Goal: Task Accomplishment & Management: Use online tool/utility

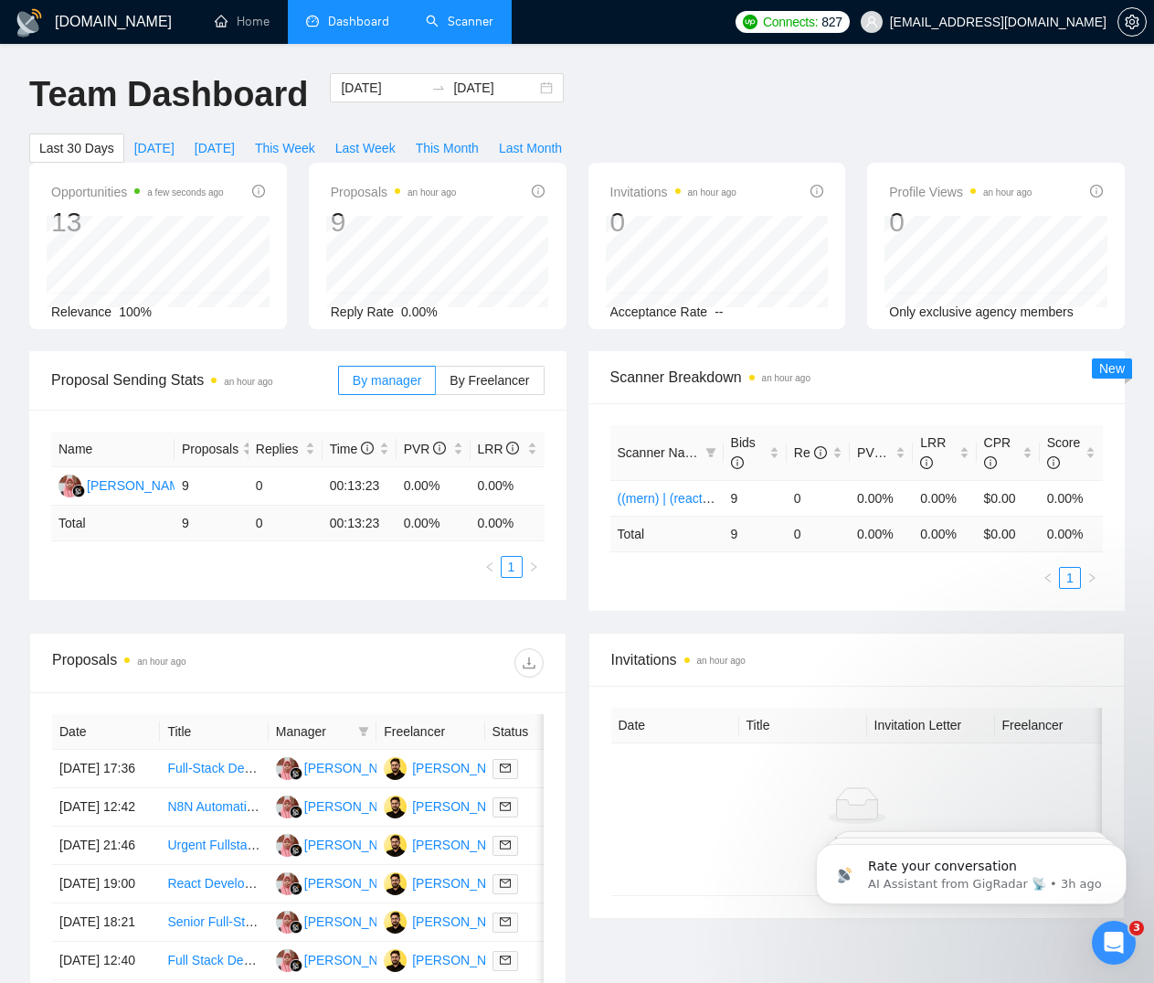
click at [449, 21] on link "Scanner" at bounding box center [460, 22] width 68 height 16
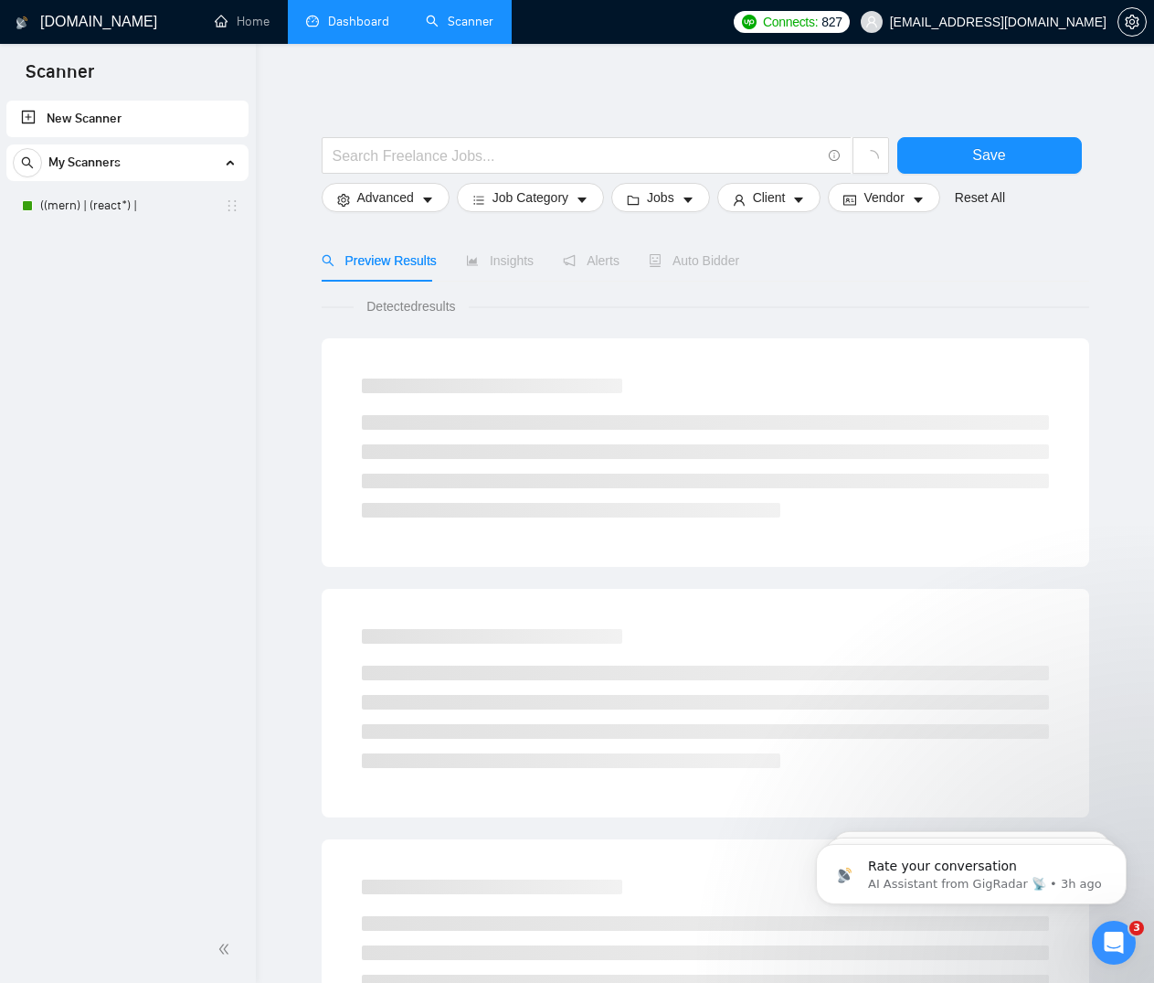
click at [320, 24] on link "Dashboard" at bounding box center [347, 22] width 83 height 16
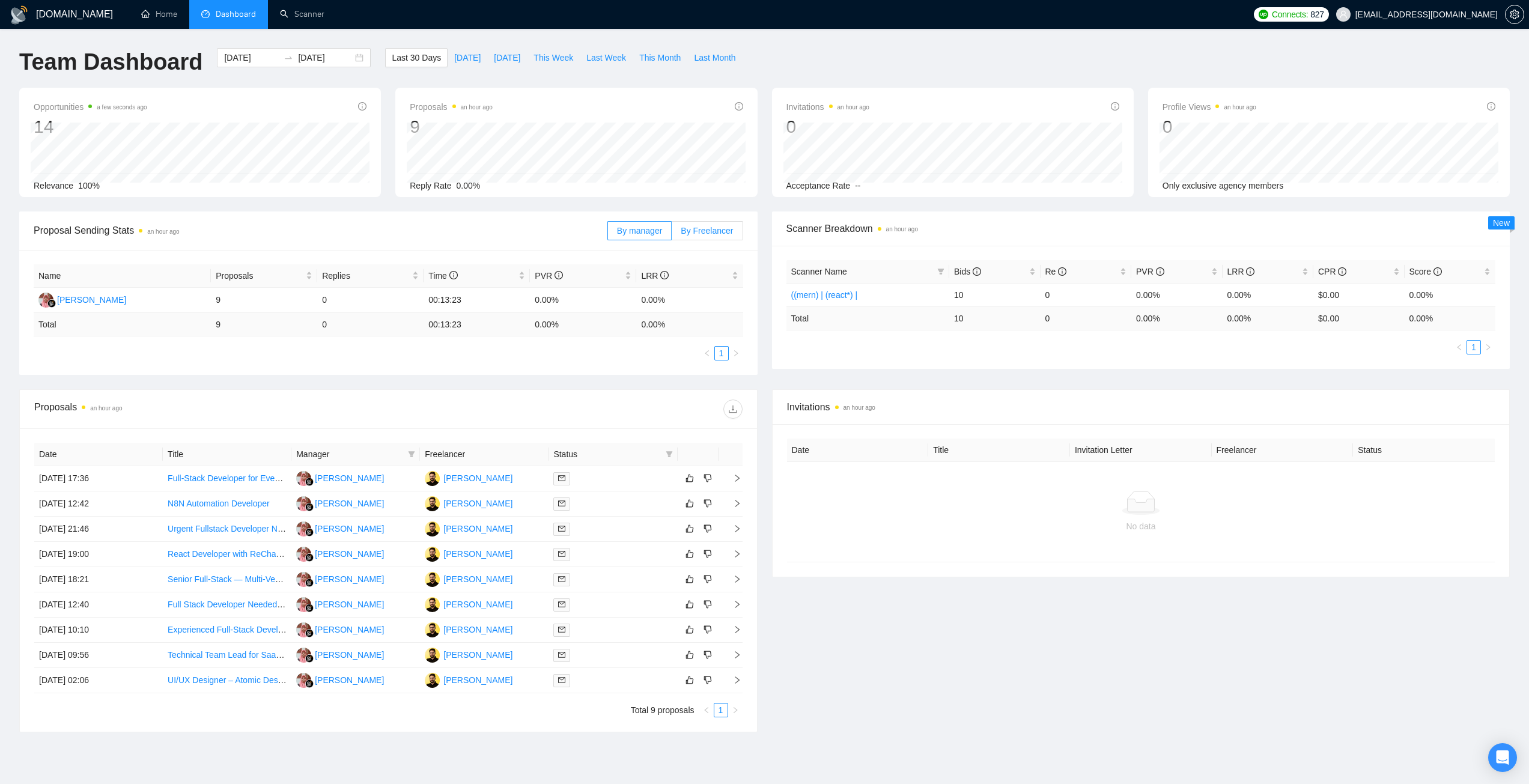
click at [718, 230] on span "By Freelancer" at bounding box center [707, 231] width 53 height 10
click at [672, 234] on input "By Freelancer" at bounding box center [672, 234] width 0 height 0
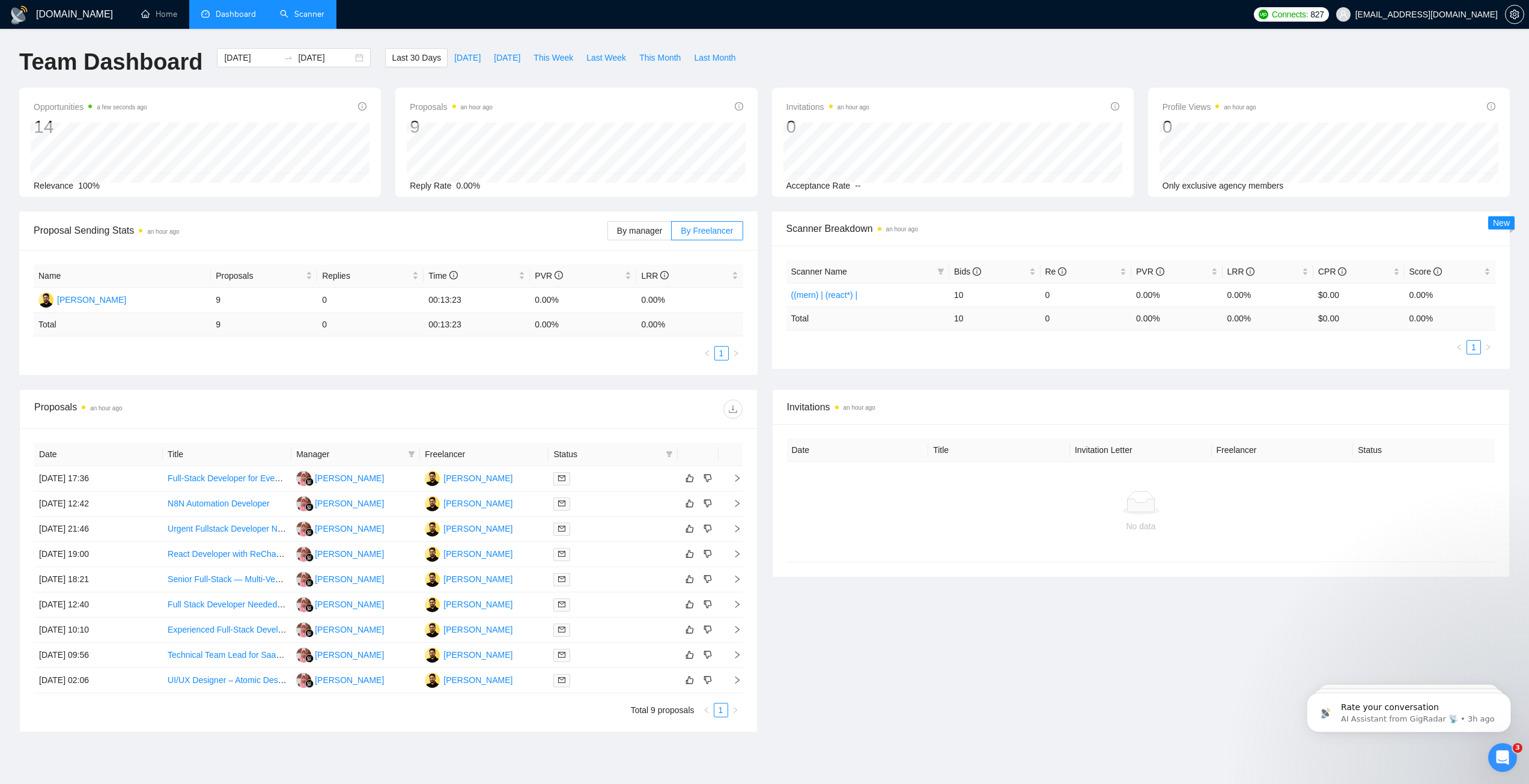
click at [281, 14] on link "Scanner" at bounding box center [302, 14] width 45 height 11
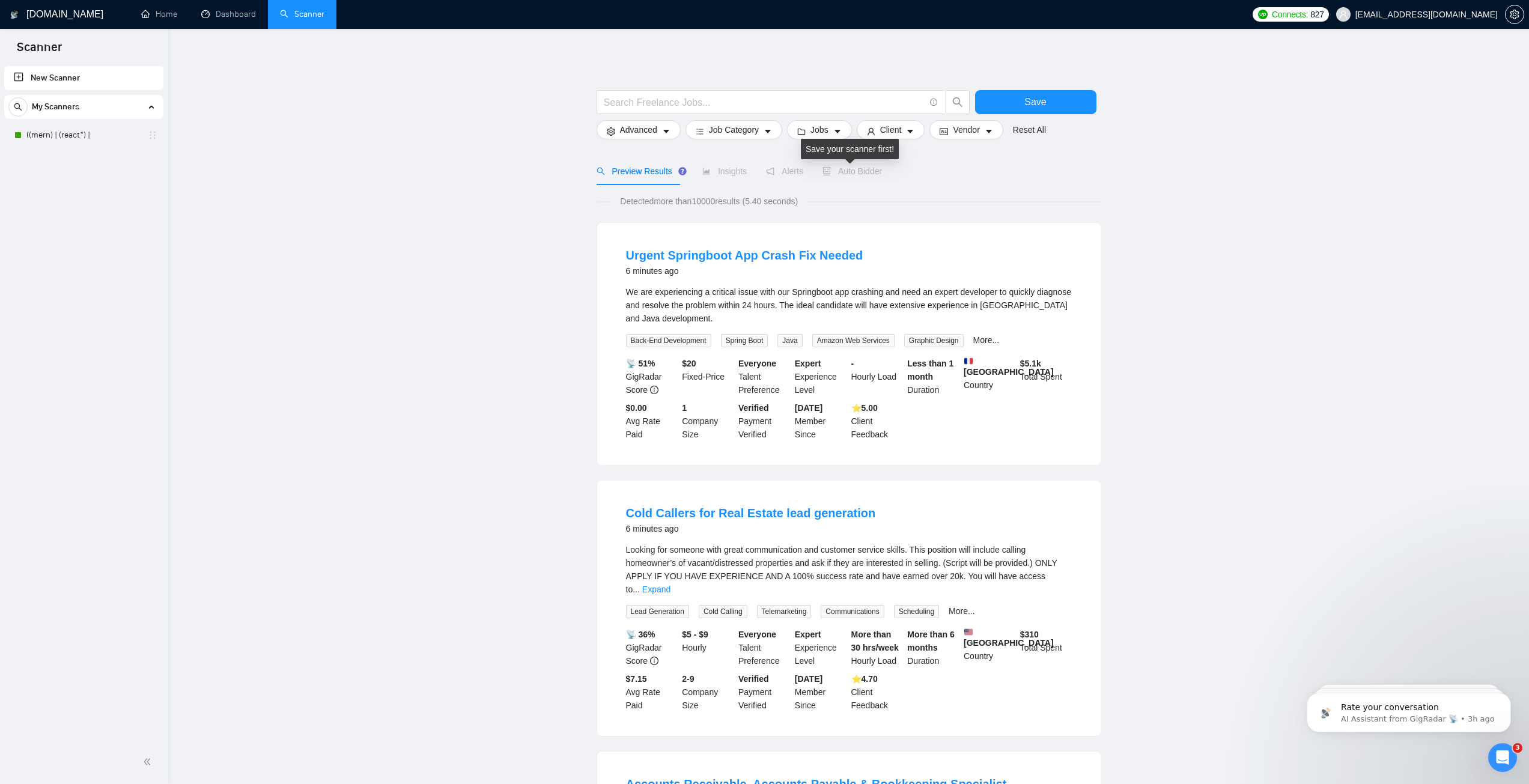
click at [844, 173] on span "Auto Bidder" at bounding box center [852, 171] width 59 height 10
click at [101, 142] on link "((mern) | (react*) |" at bounding box center [83, 135] width 114 height 24
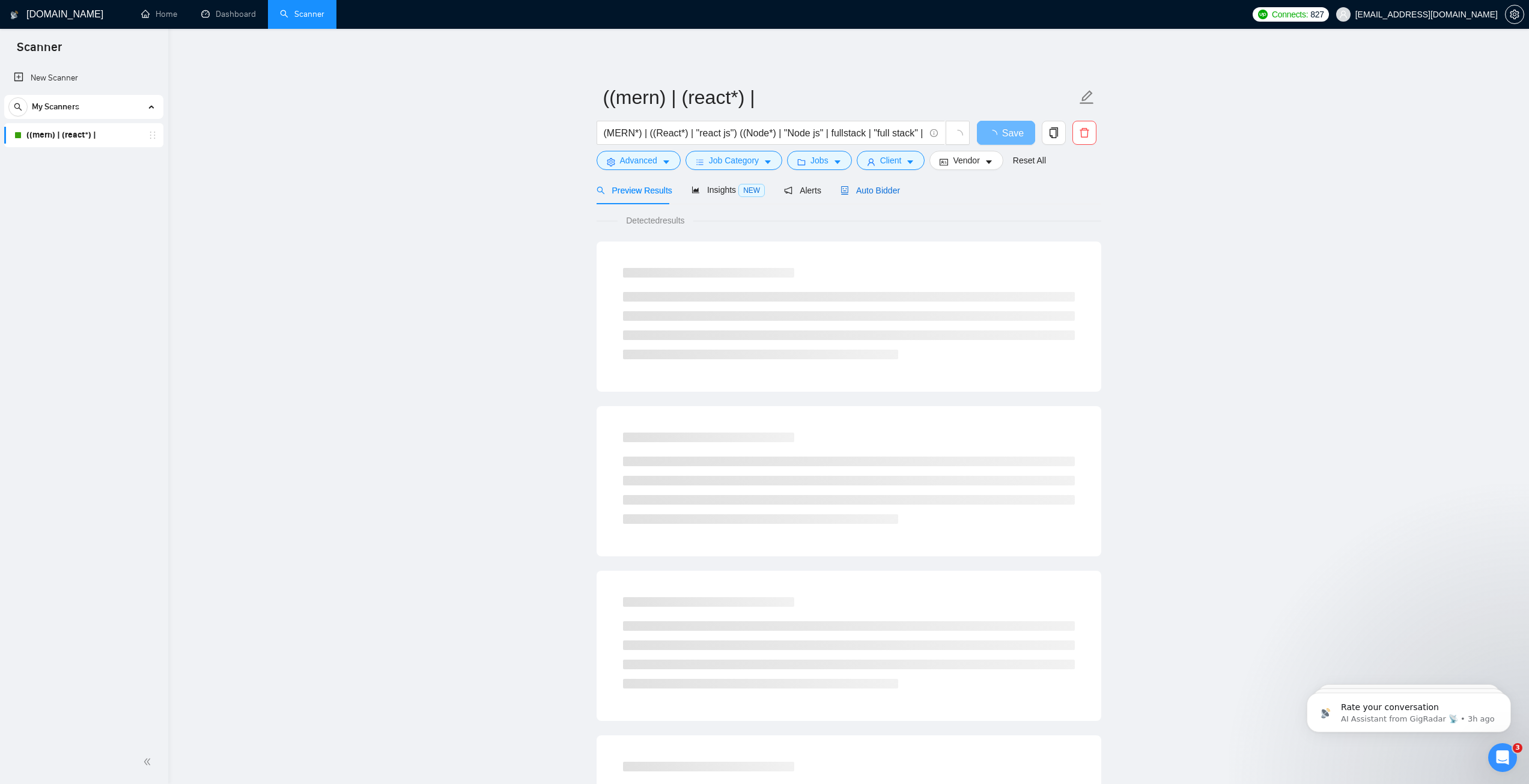
click at [859, 187] on span "Auto Bidder" at bounding box center [870, 190] width 59 height 10
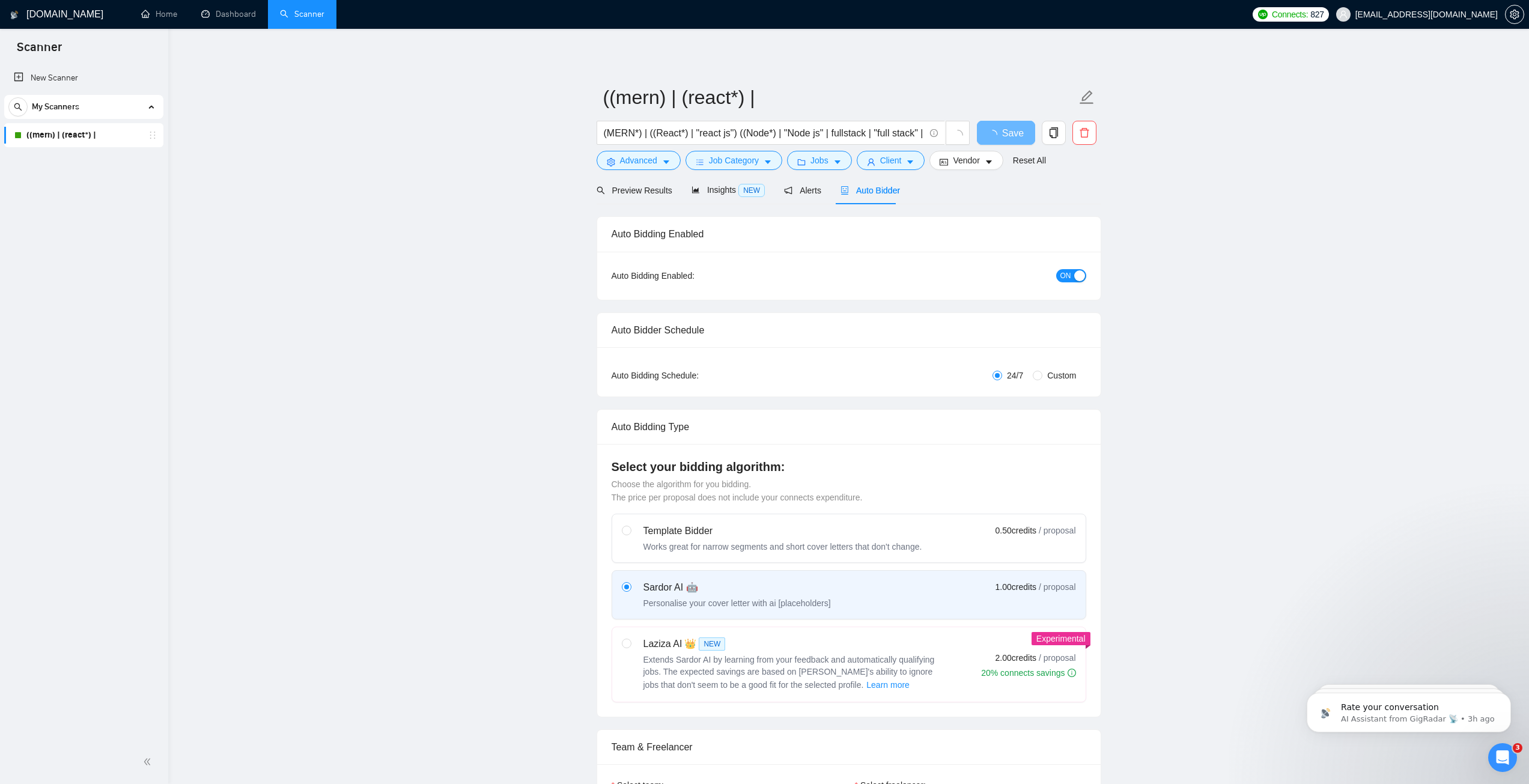
checkbox input "true"
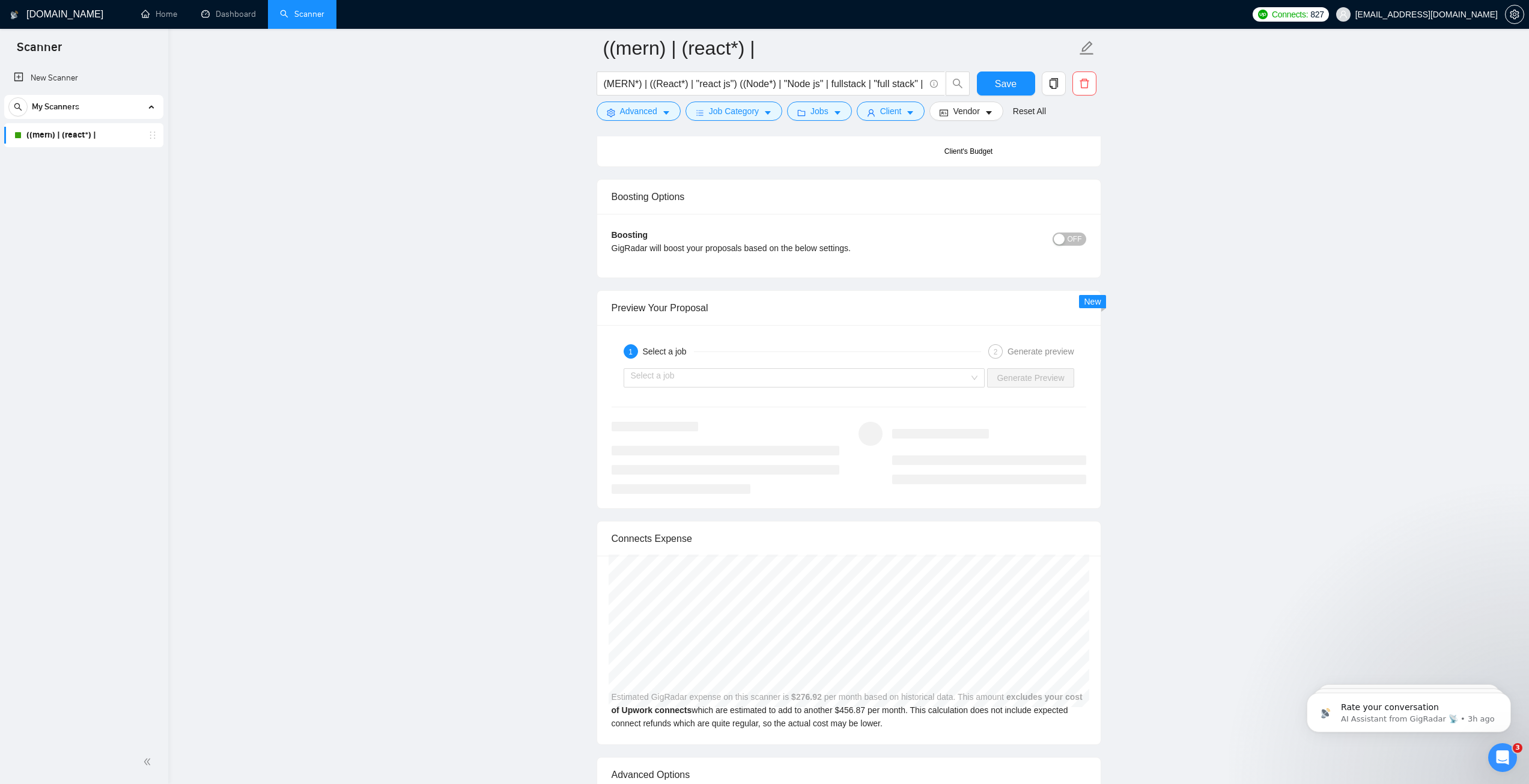
scroll to position [2282, 0]
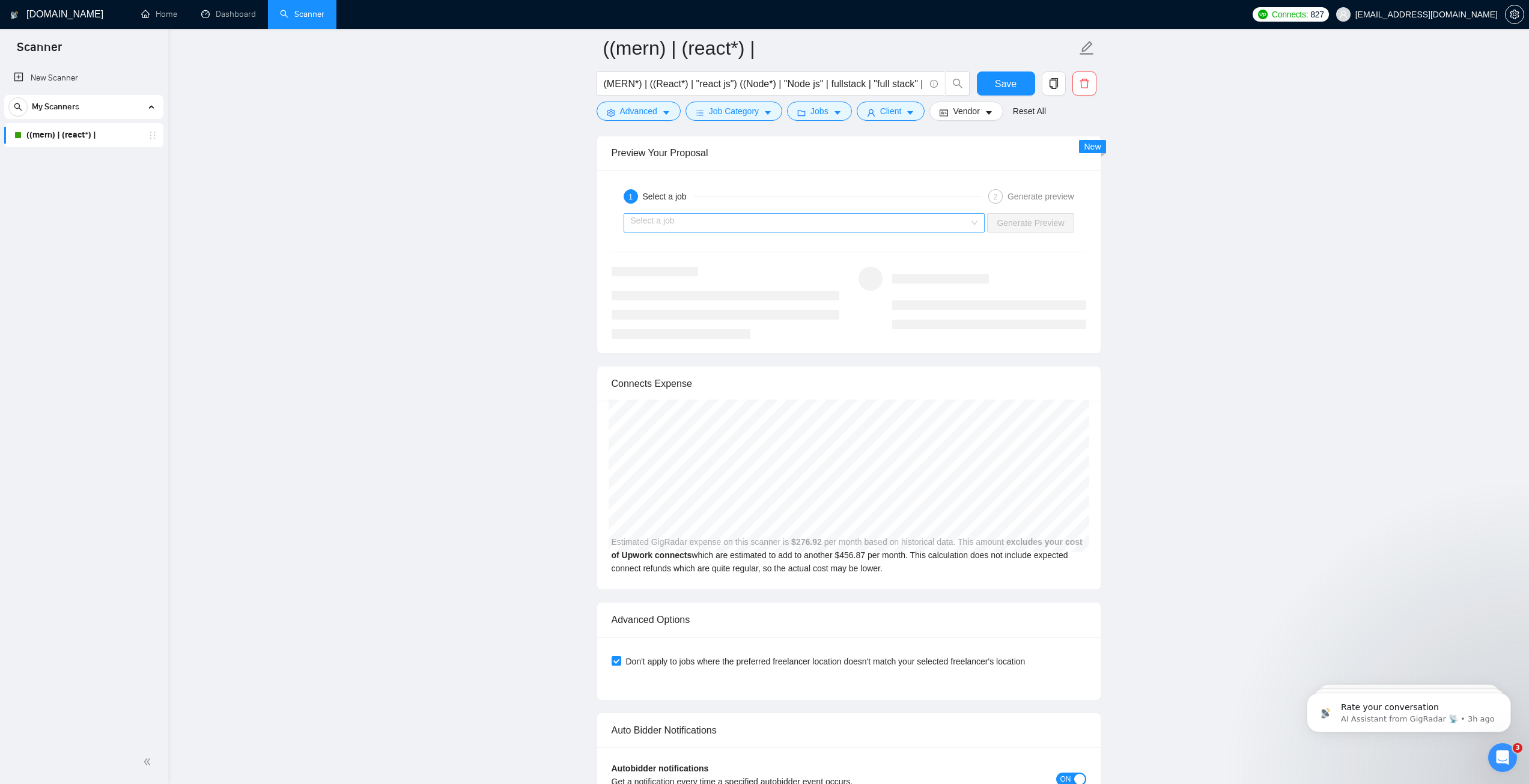
click at [819, 227] on input "search" at bounding box center [801, 222] width 339 height 18
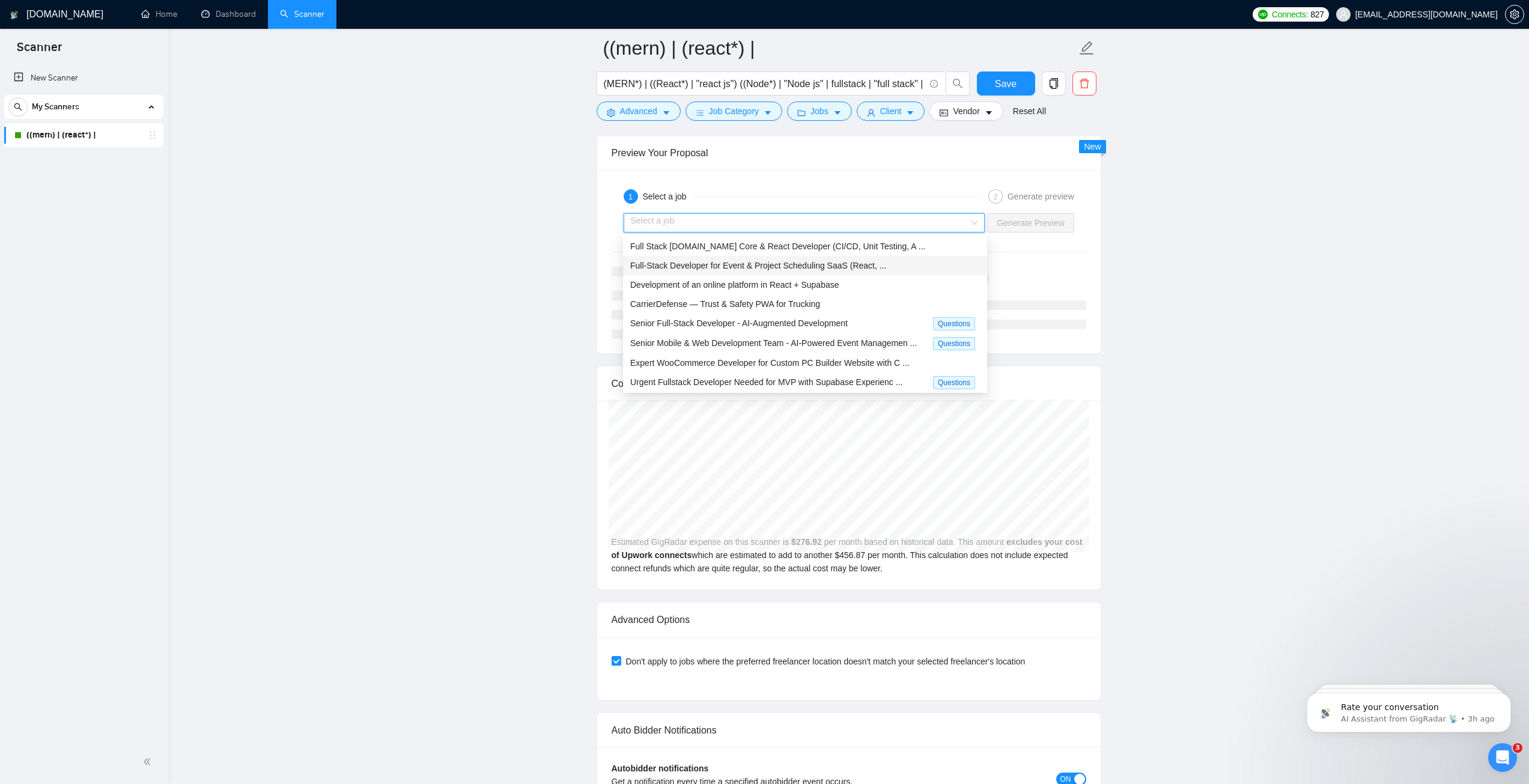
click at [796, 268] on span "Full-Stack Developer for Event & Project Scheduling SaaS (React, ..." at bounding box center [758, 265] width 256 height 10
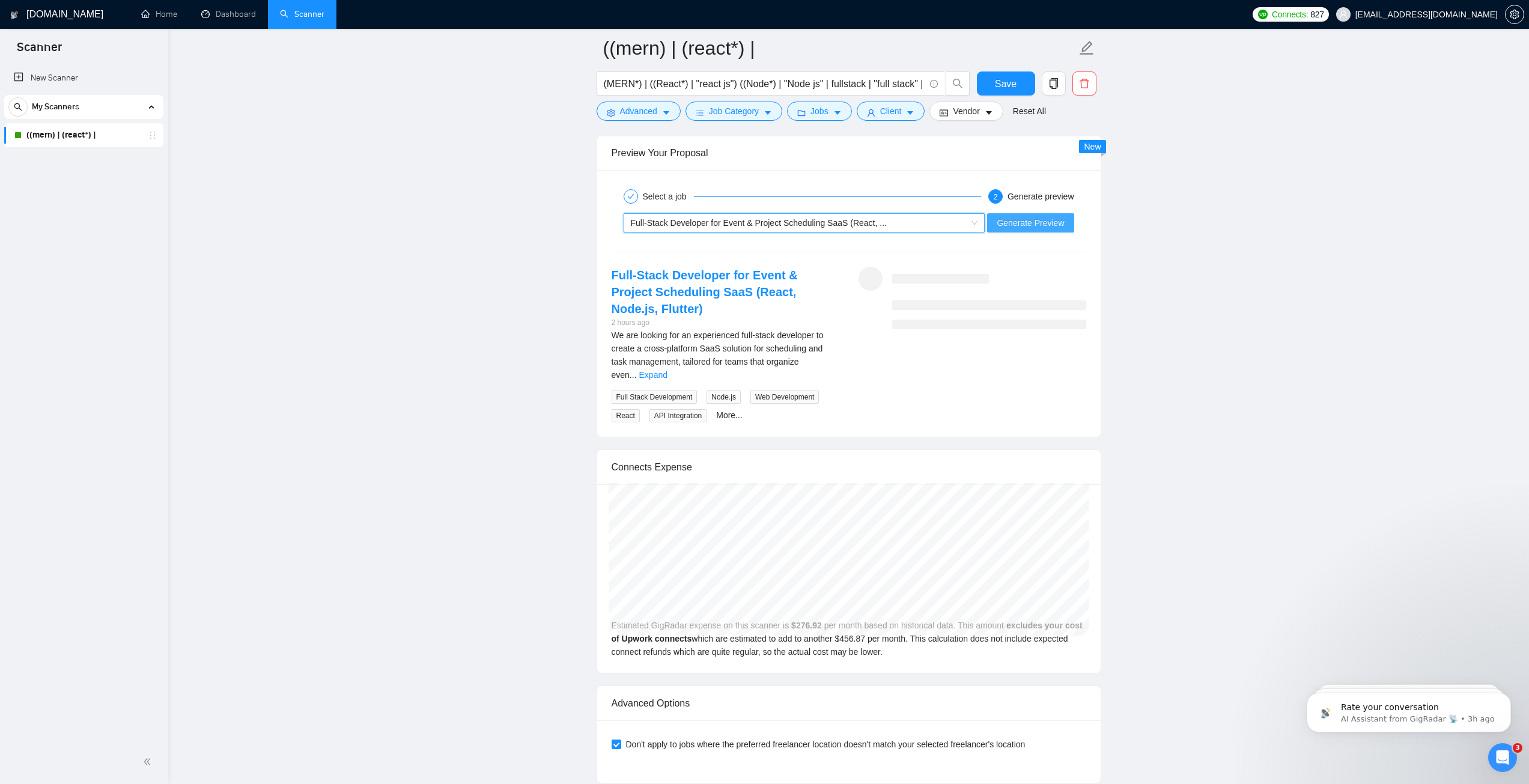
click at [1029, 221] on span "Generate Preview" at bounding box center [1030, 223] width 67 height 13
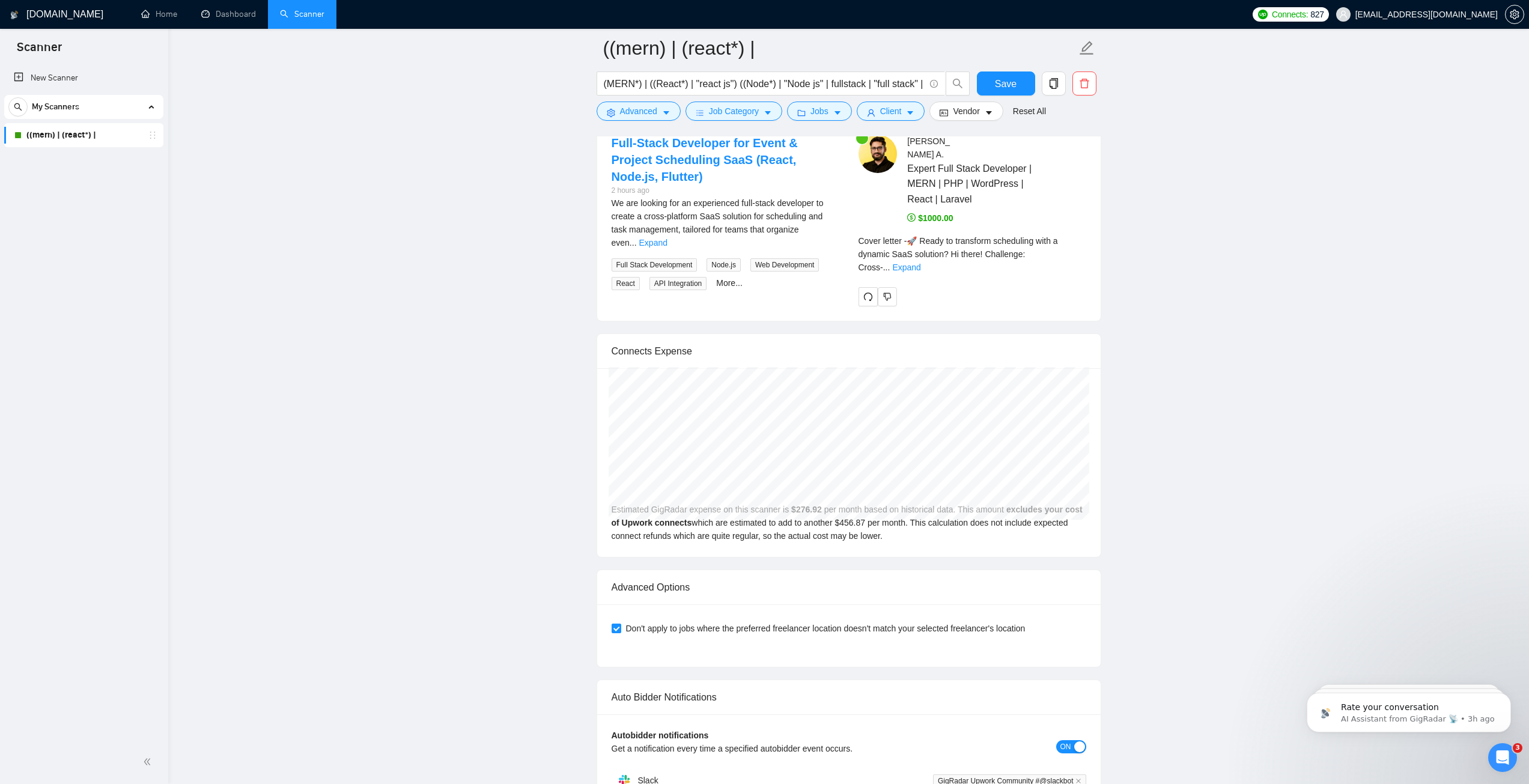
scroll to position [2343, 0]
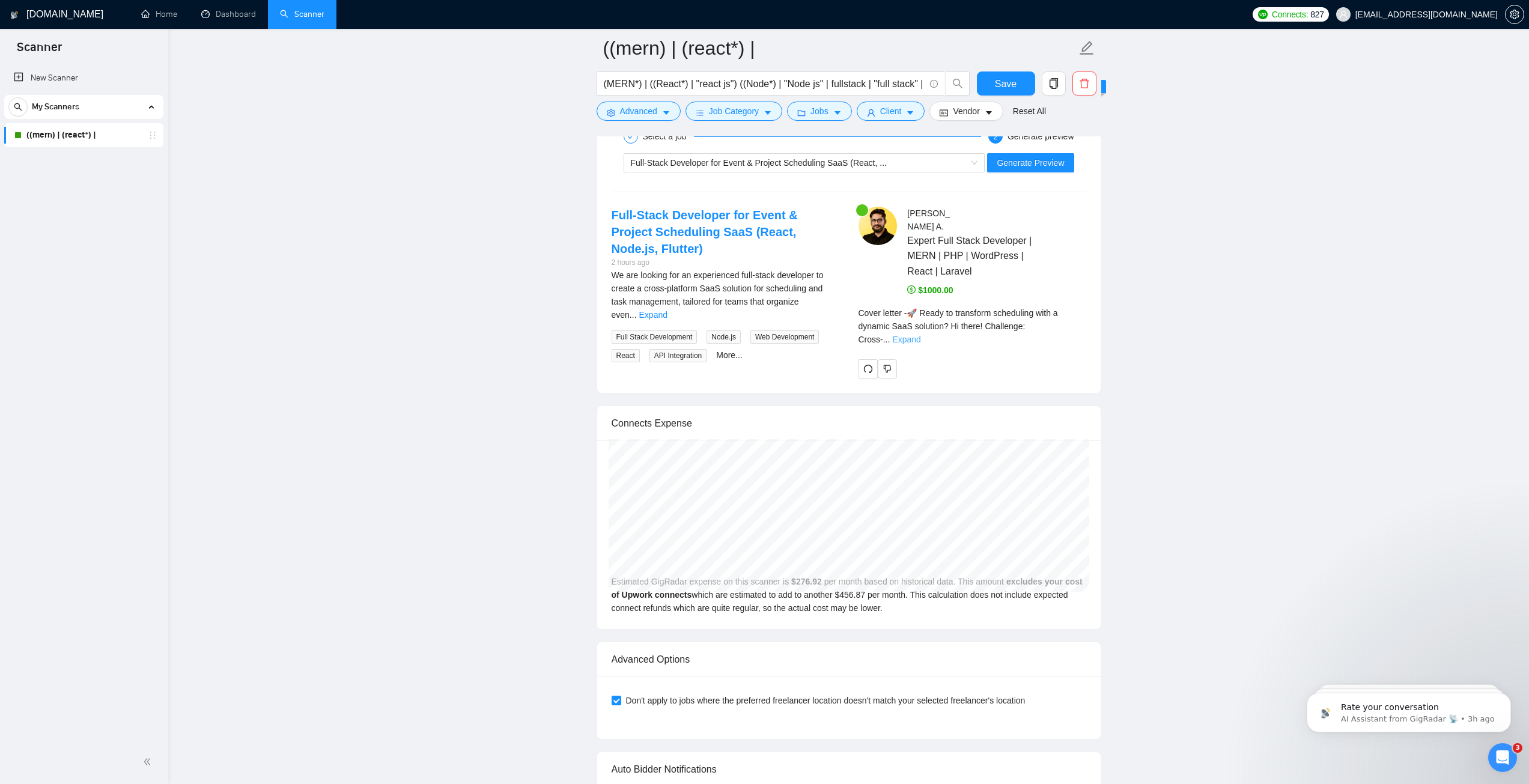
click at [920, 334] on link "Expand" at bounding box center [906, 339] width 28 height 10
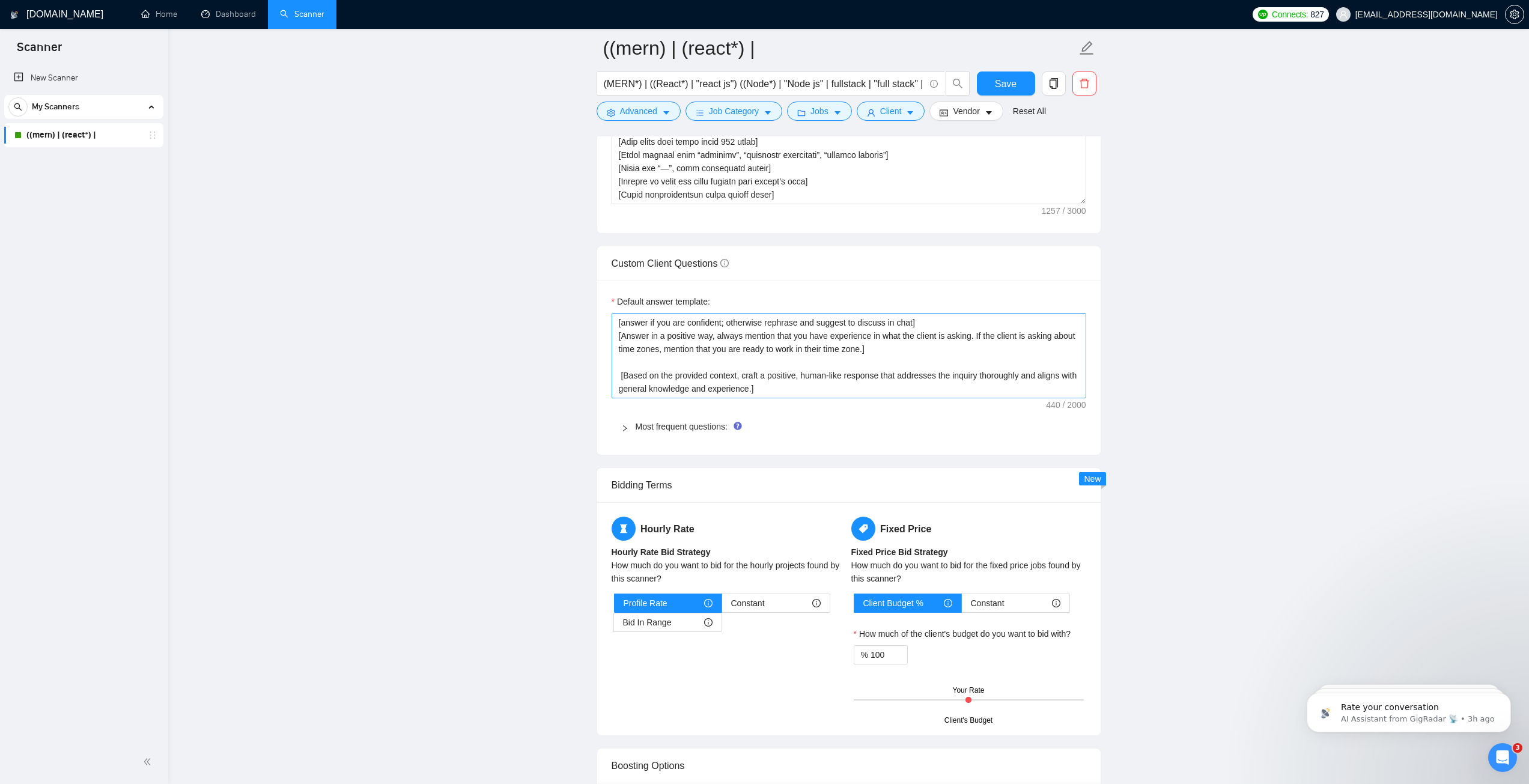
scroll to position [1562, 0]
click at [914, 318] on textarea "﻿​[answer if you are confident; otherwise rephrase and suggest to discuss in ch…" at bounding box center [849, 353] width 475 height 85
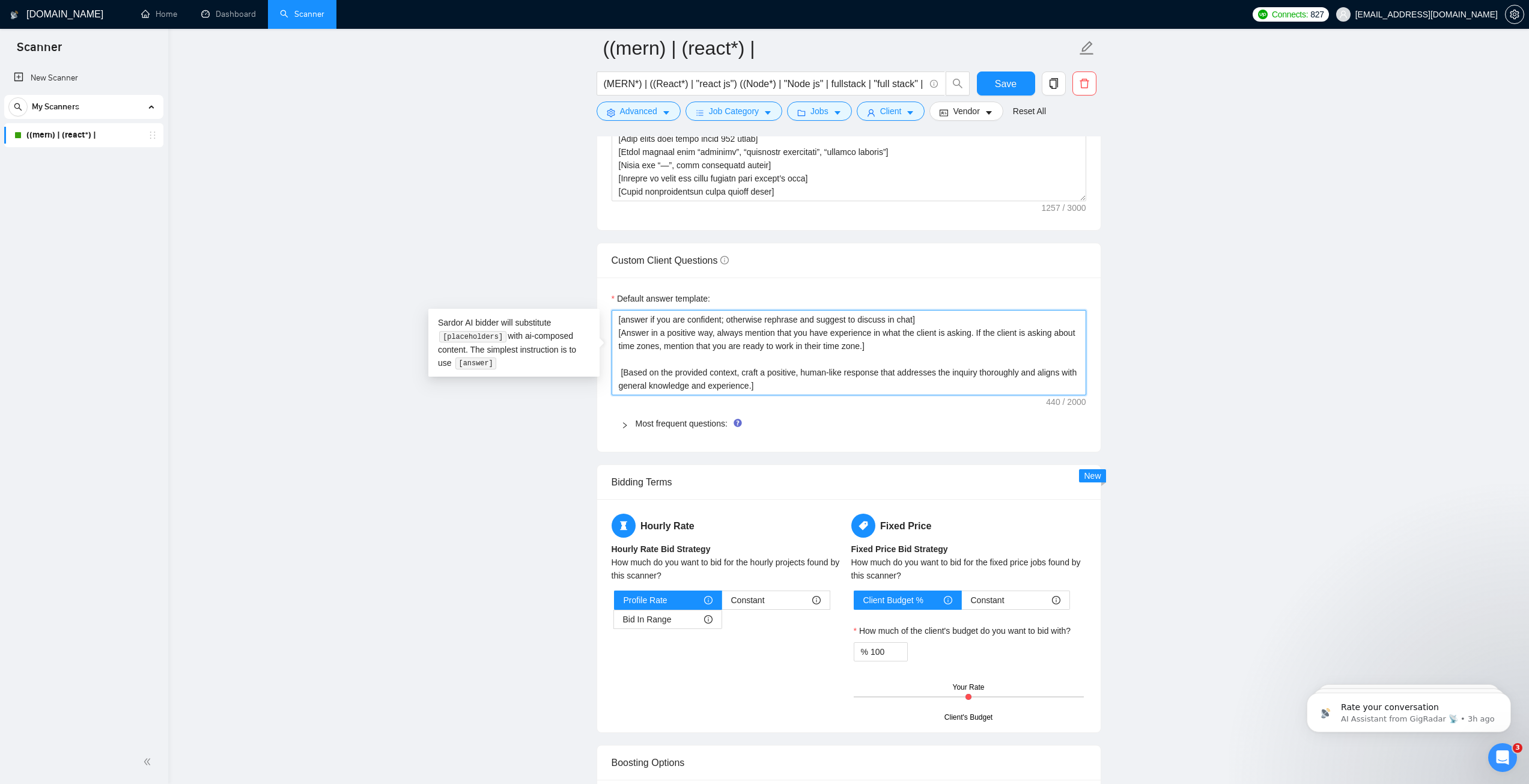
type textarea "﻿​[answer if you are confident; otherwise rephrase and suggest to discuss in ch…"
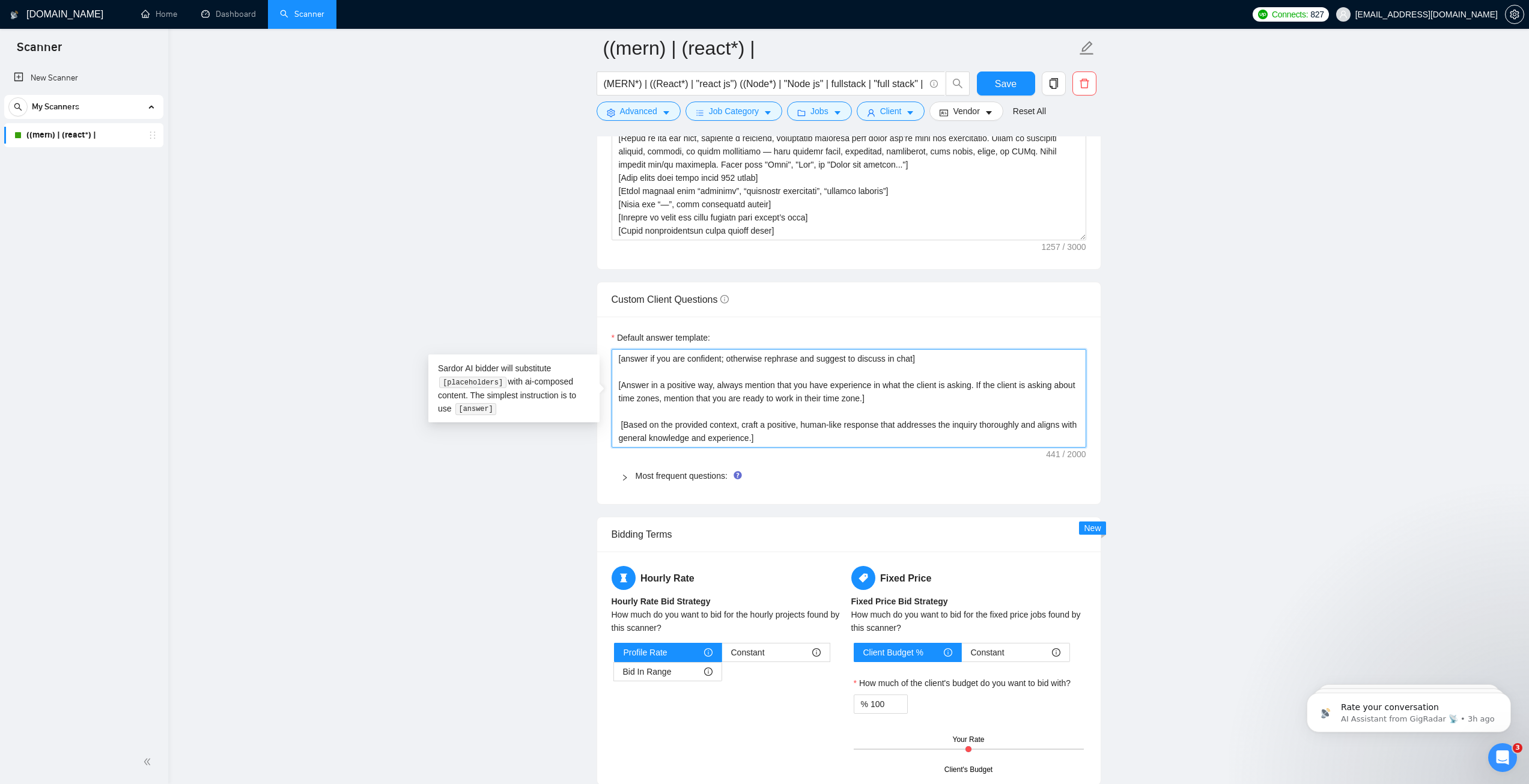
scroll to position [1502, 0]
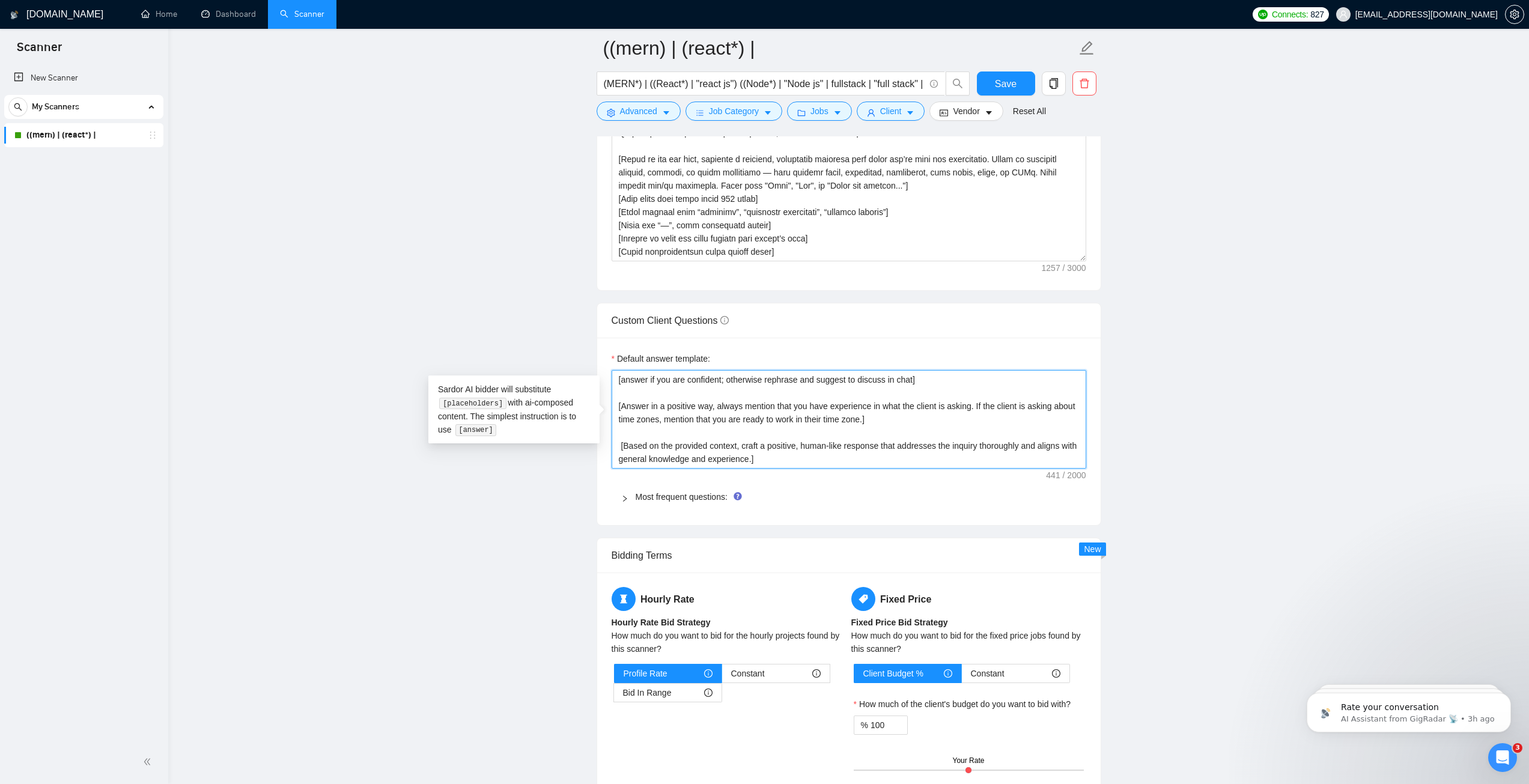
click at [784, 381] on textarea "﻿​[answer if you are confident; otherwise rephrase and suggest to discuss in ch…" at bounding box center [849, 419] width 475 height 99
click at [819, 381] on textarea "﻿​[answer if you are confident; otherwise rephrase and suggest to discuss in ch…" at bounding box center [849, 419] width 475 height 99
click at [839, 379] on textarea "﻿​[answer if you are confident; otherwise rephrase and suggest to discuss in ch…" at bounding box center [849, 419] width 475 height 99
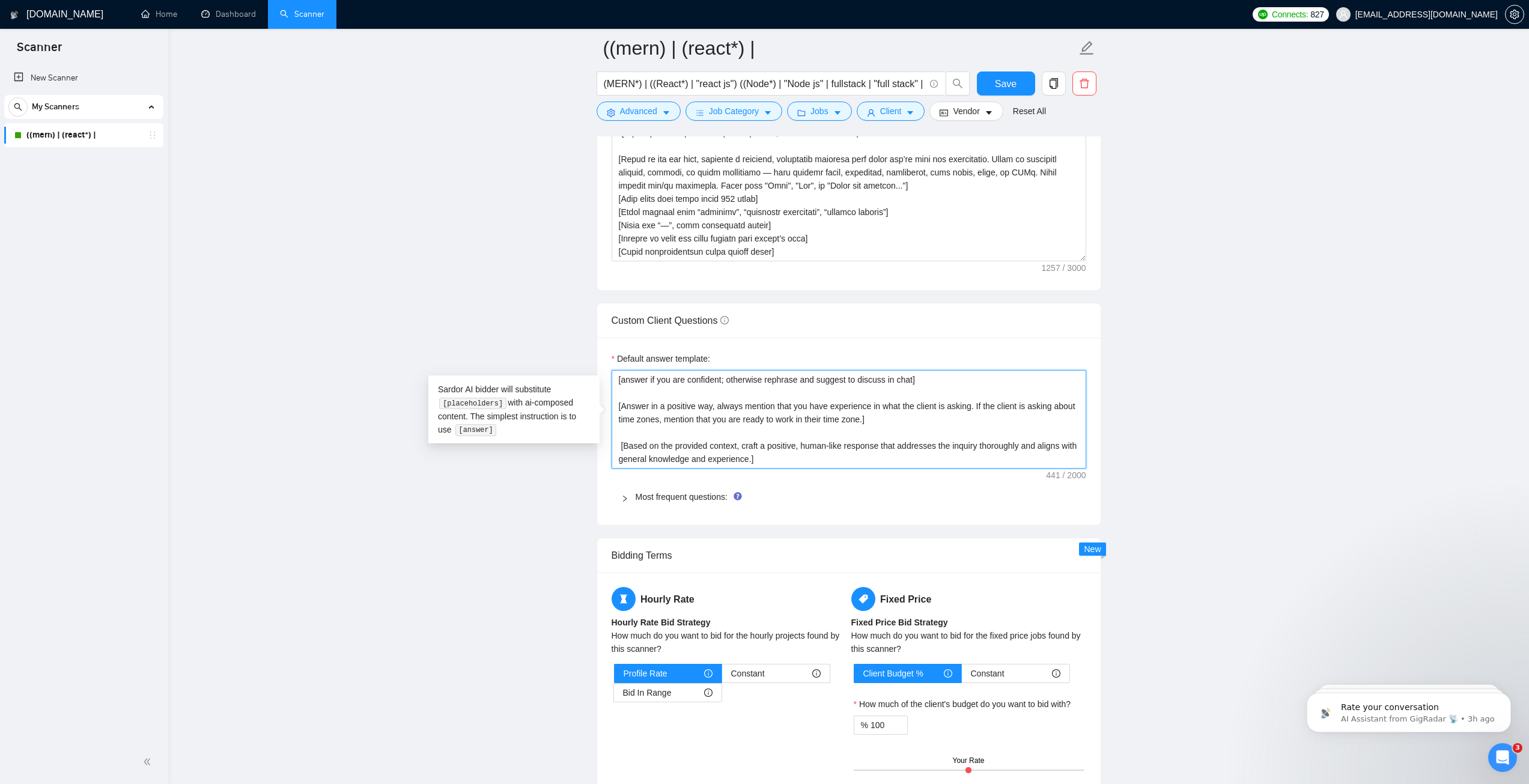
click at [839, 379] on textarea "﻿​[answer if you are confident; otherwise rephrase and suggest to discuss in ch…" at bounding box center [849, 419] width 475 height 99
click at [863, 378] on textarea "﻿​[answer if you are confident; otherwise rephrase and suggest to discuss in ch…" at bounding box center [849, 419] width 475 height 99
click at [884, 377] on textarea "﻿​[answer if you are confident; otherwise rephrase and suggest to discuss in ch…" at bounding box center [849, 419] width 475 height 99
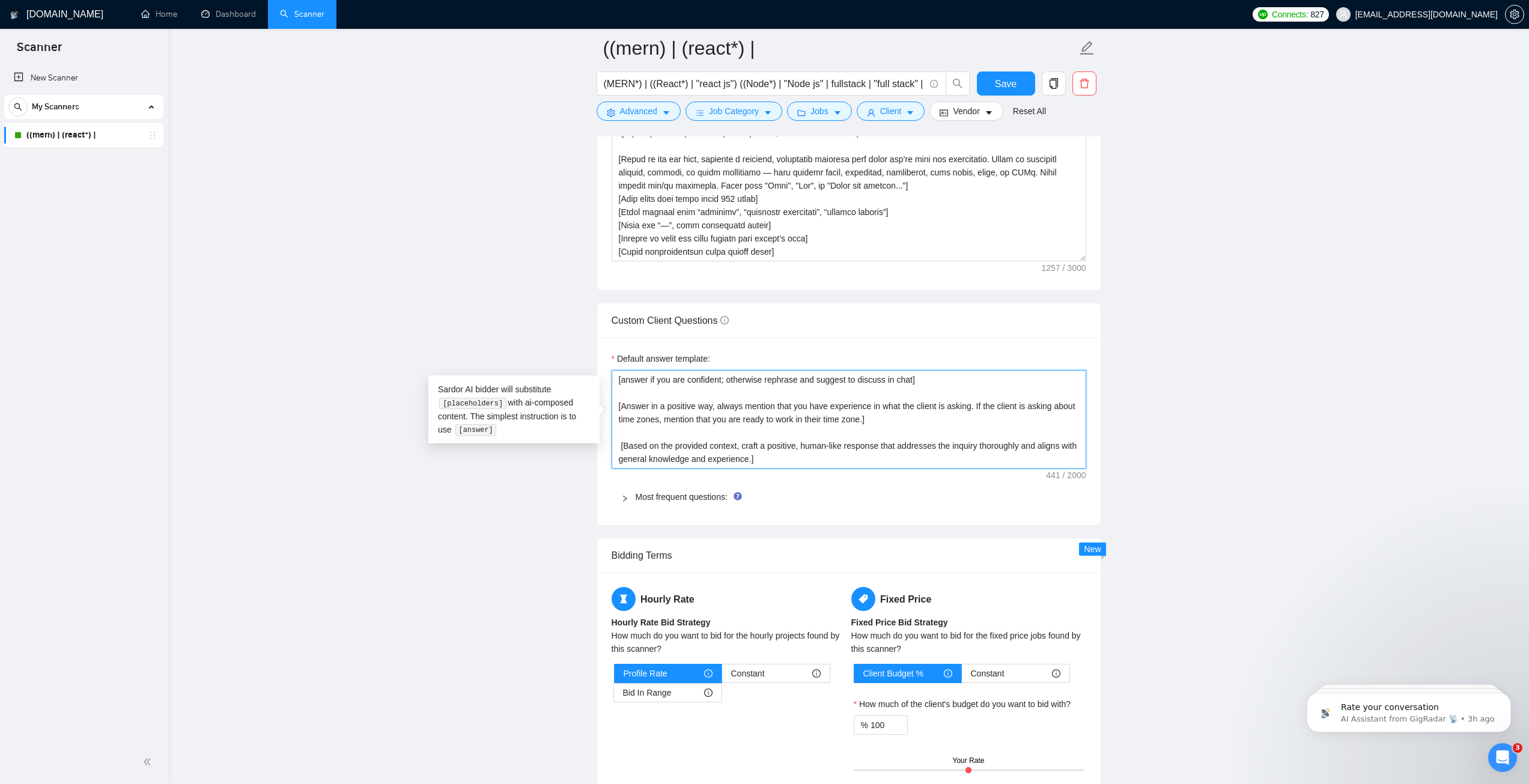
click at [905, 381] on textarea "﻿​[answer if you are confident; otherwise rephrase and suggest to discuss in ch…" at bounding box center [849, 419] width 475 height 99
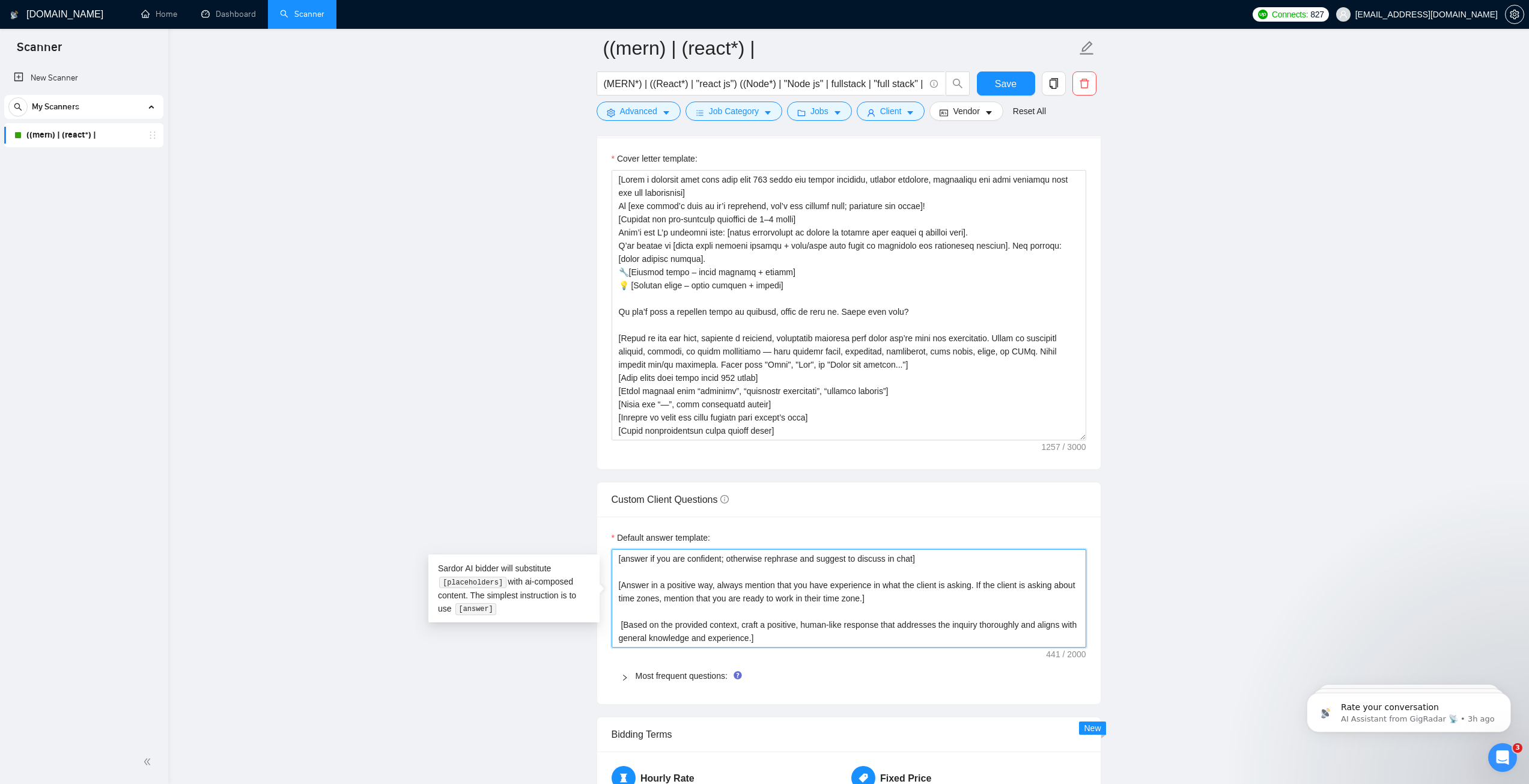
scroll to position [1322, 0]
click at [643, 566] on textarea "﻿​[answer if you are confident; otherwise rephrase and suggest to discuss in ch…" at bounding box center [849, 599] width 475 height 99
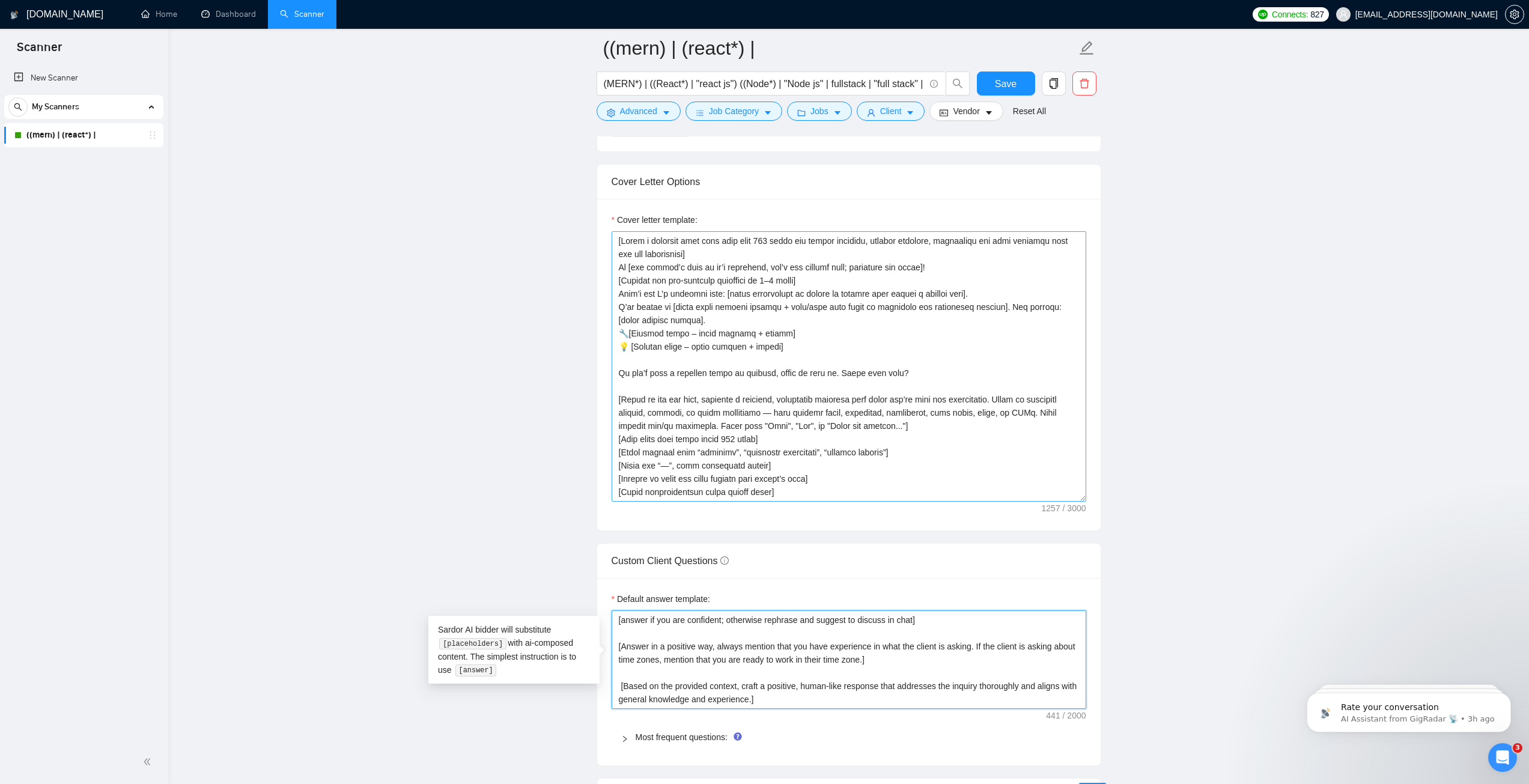
type textarea "﻿​[answer if you are confident; otherwise rephrase and suggest to discuss in ch…"
click at [717, 251] on textarea "Cover letter template:" at bounding box center [849, 366] width 475 height 270
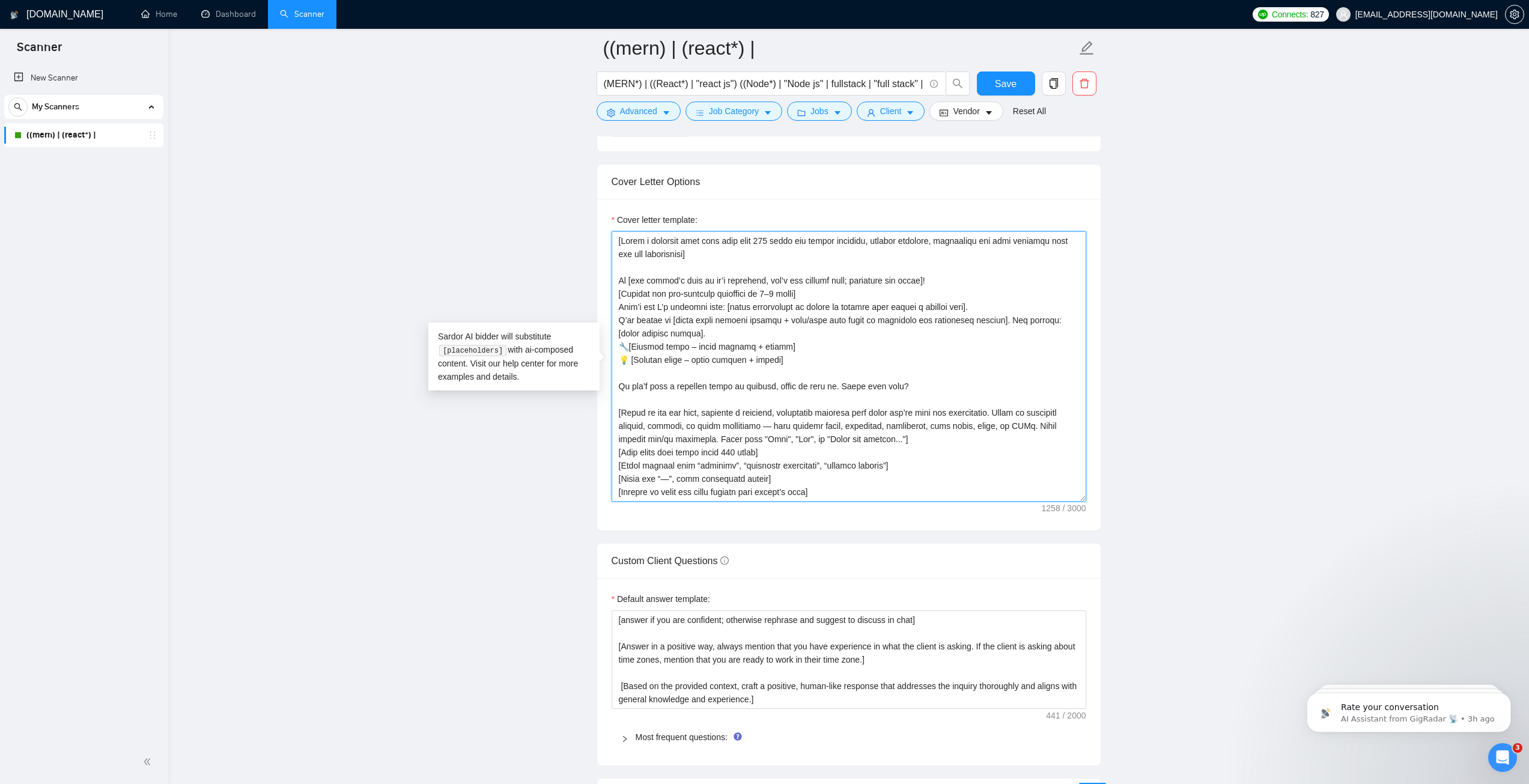
click at [737, 295] on textarea "Cover letter template:" at bounding box center [849, 366] width 475 height 270
click at [765, 294] on textarea "Cover letter template:" at bounding box center [849, 366] width 475 height 270
click at [803, 296] on textarea "Cover letter template:" at bounding box center [849, 366] width 475 height 270
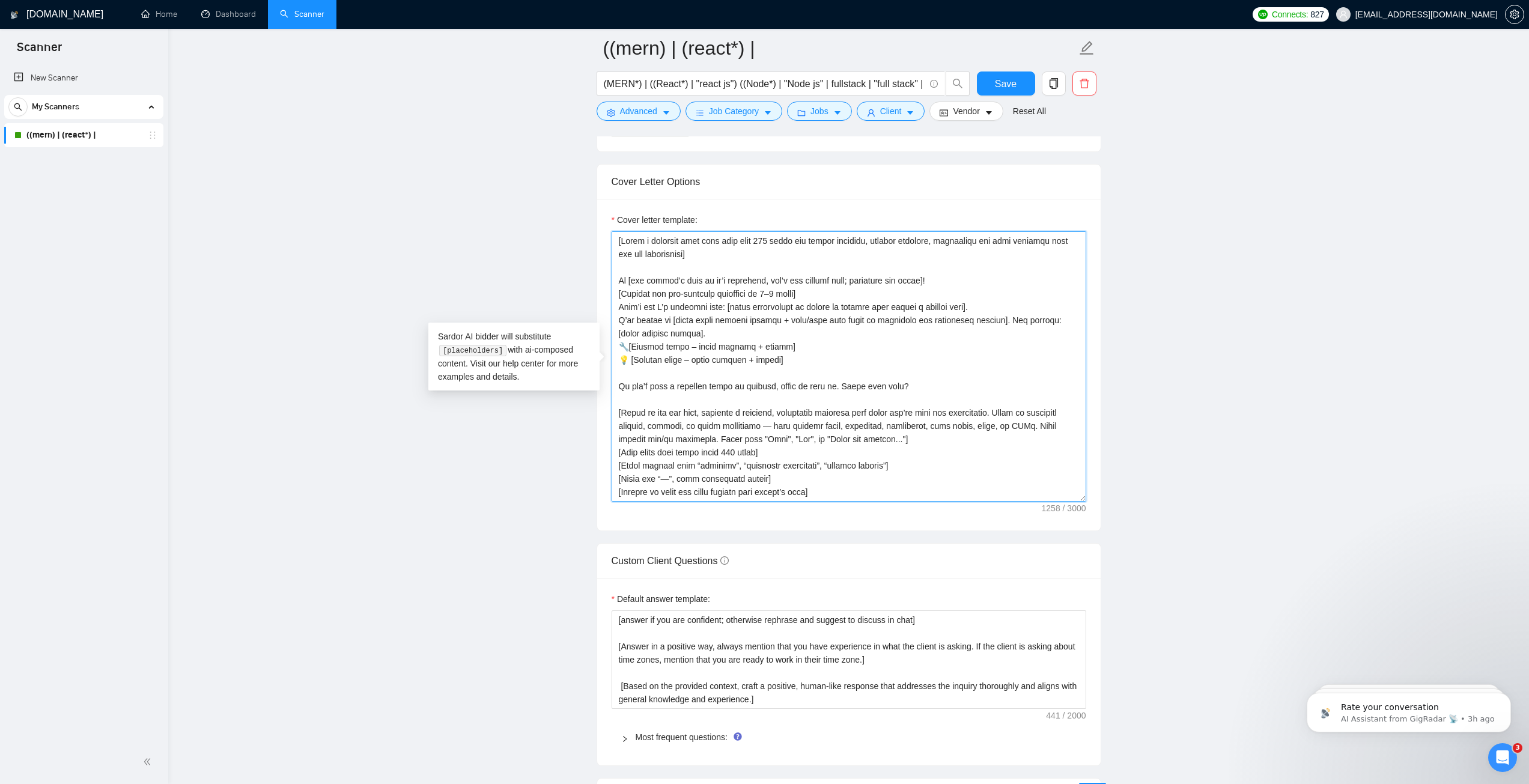
click at [821, 300] on textarea "Cover letter template:" at bounding box center [849, 366] width 475 height 270
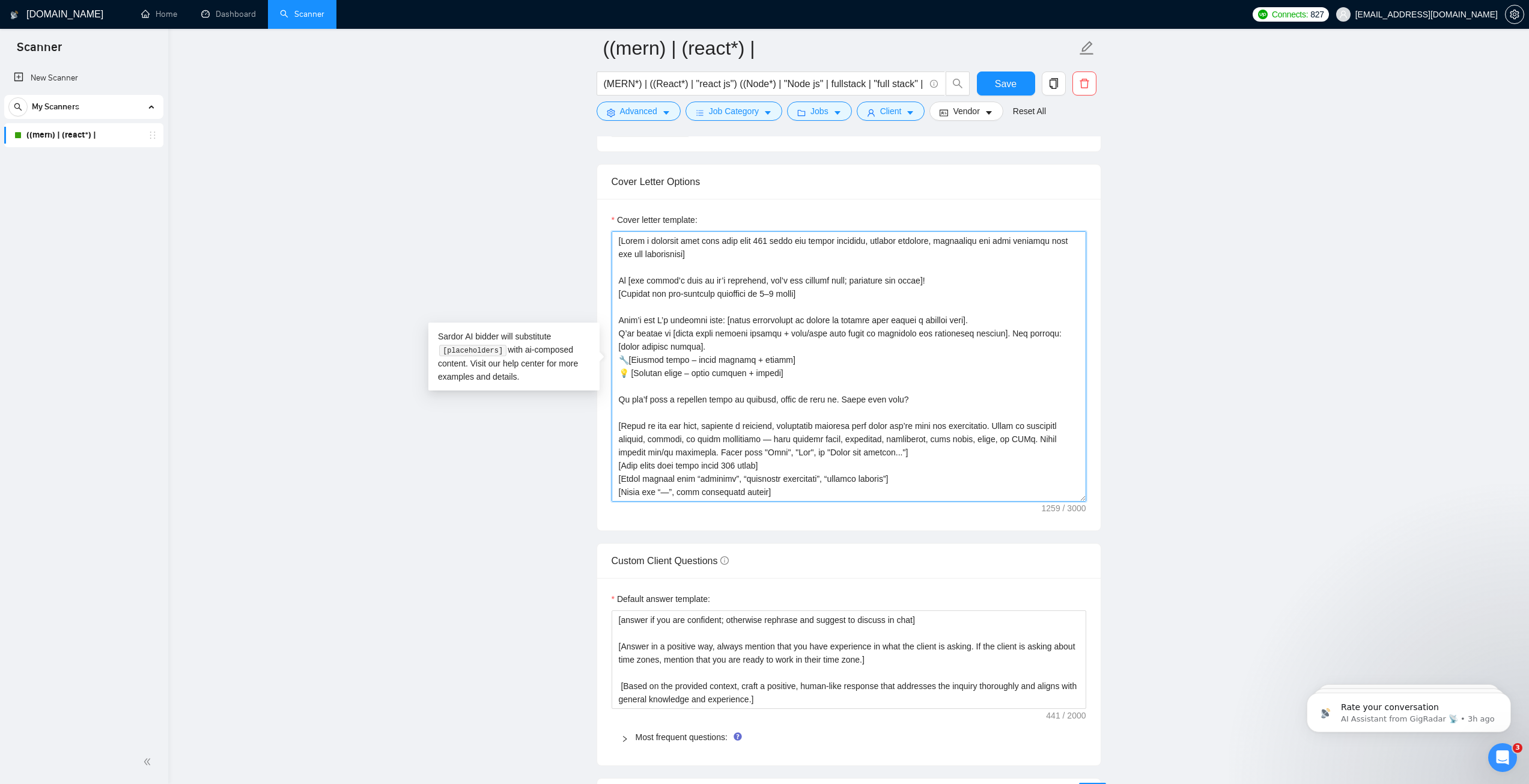
click at [684, 340] on textarea "Cover letter template:" at bounding box center [849, 366] width 475 height 270
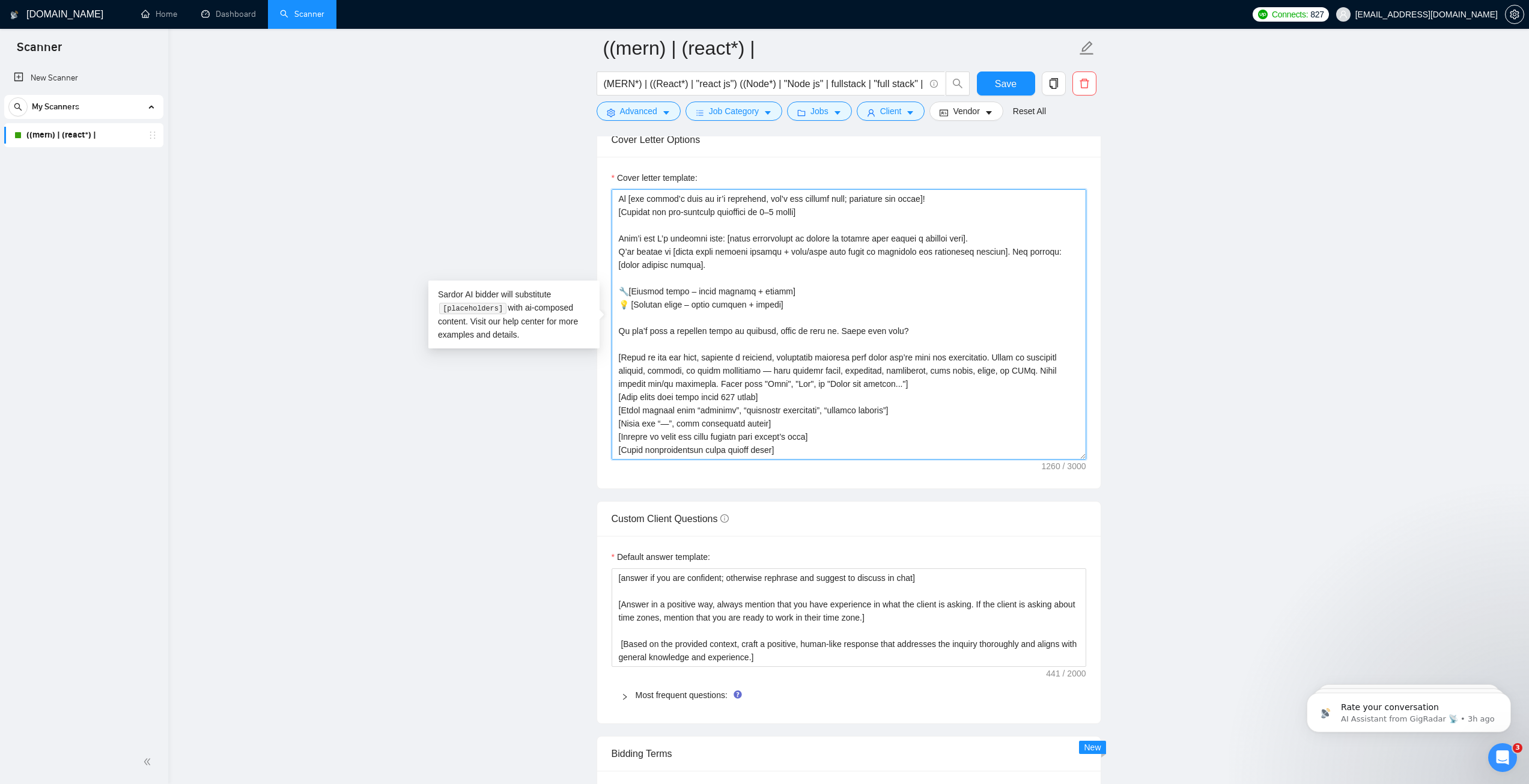
scroll to position [1322, 0]
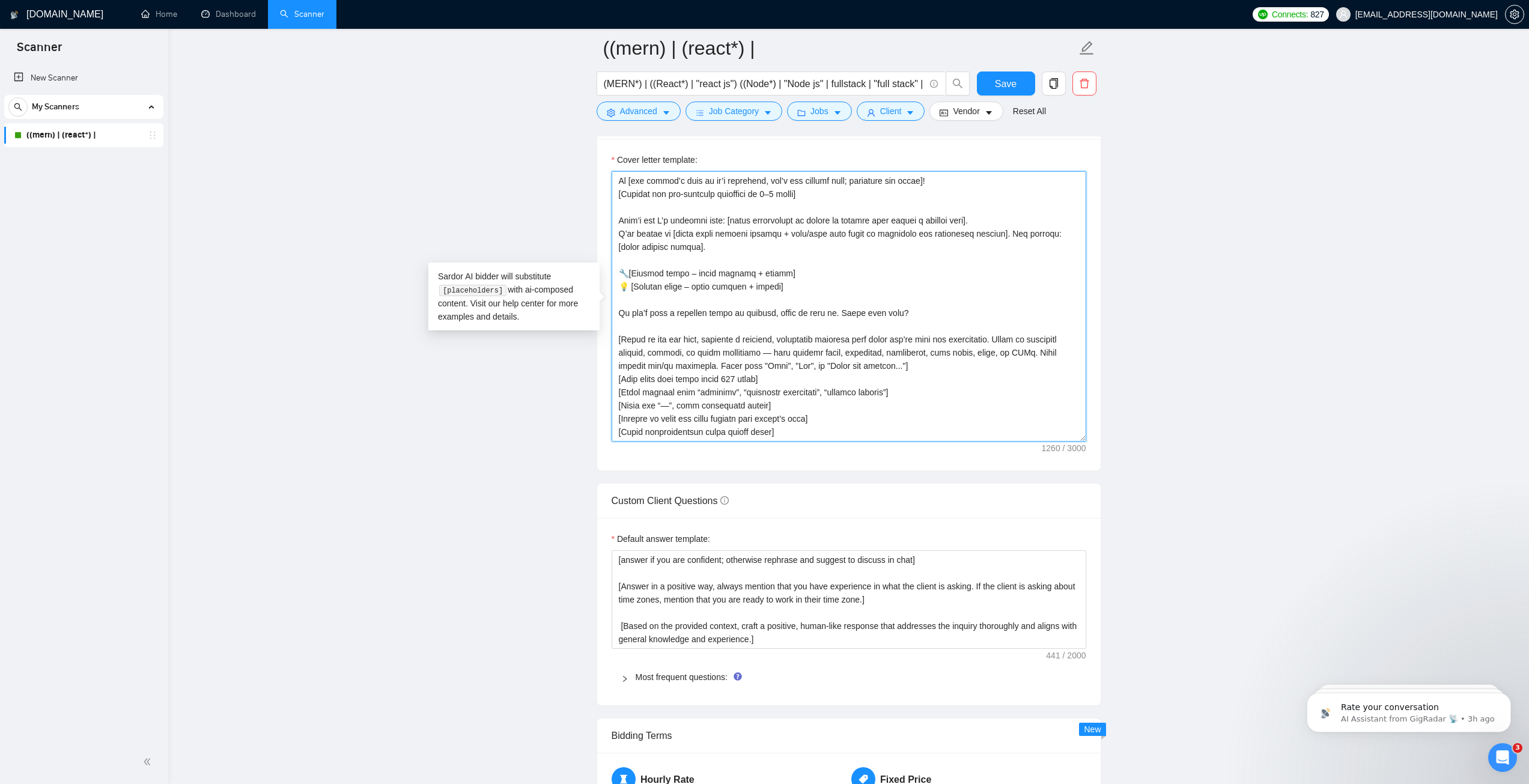
click at [788, 406] on textarea "Cover letter template:" at bounding box center [849, 306] width 475 height 270
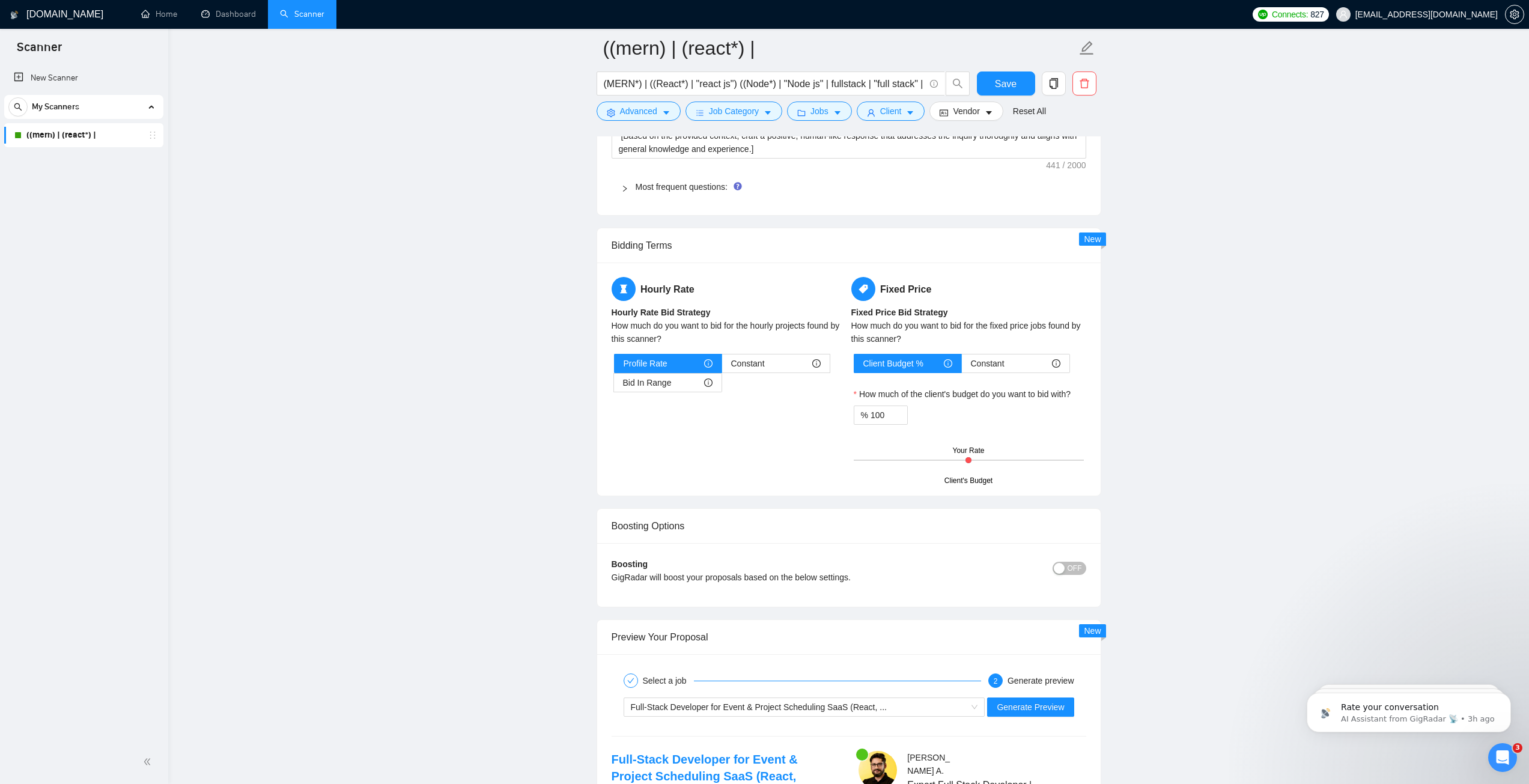
scroll to position [1682, 0]
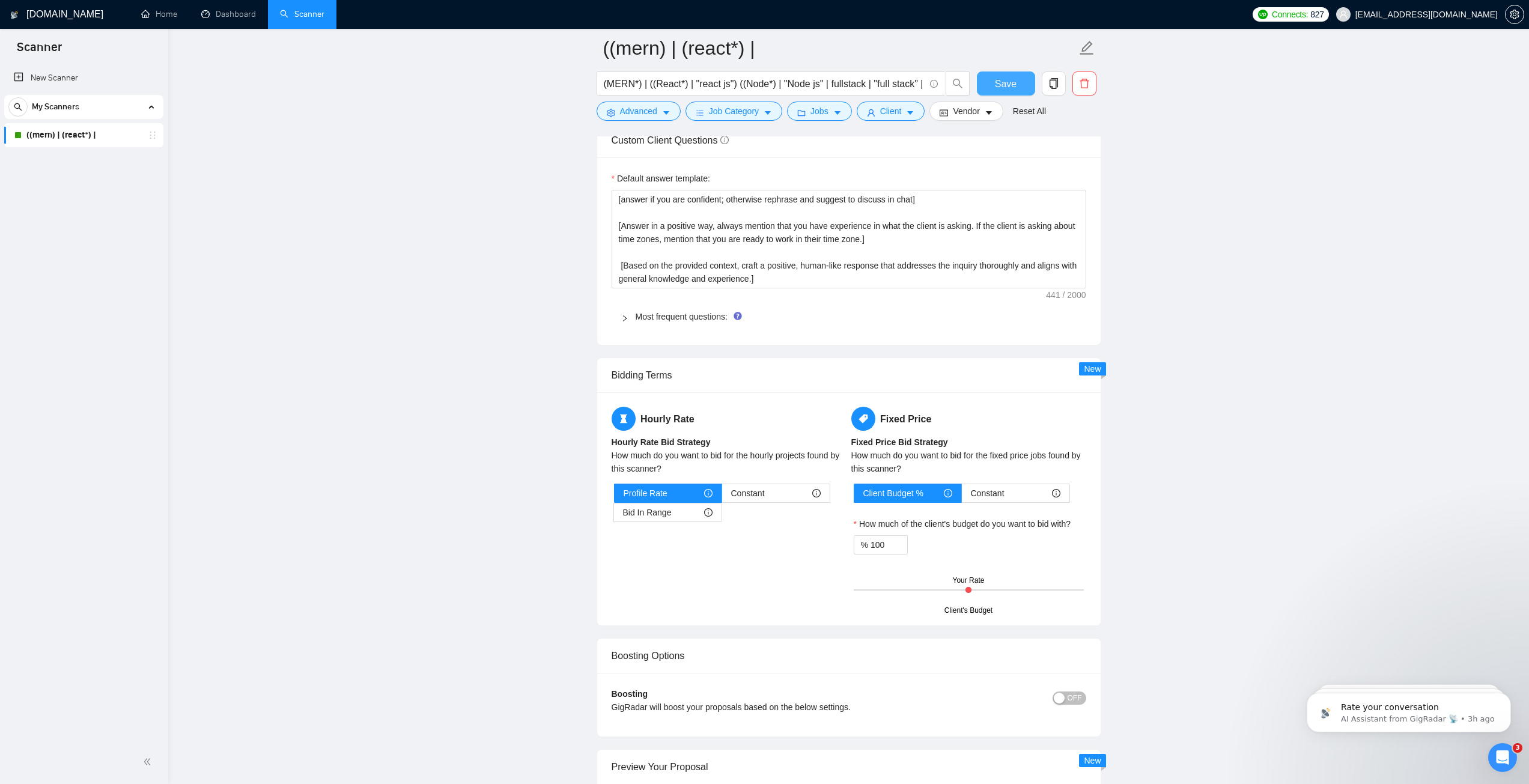
type textarea "[Craft a creative hook that fits into 240 chars and sparks interest, creates mo…"
click at [1004, 82] on span "Save" at bounding box center [1006, 83] width 22 height 15
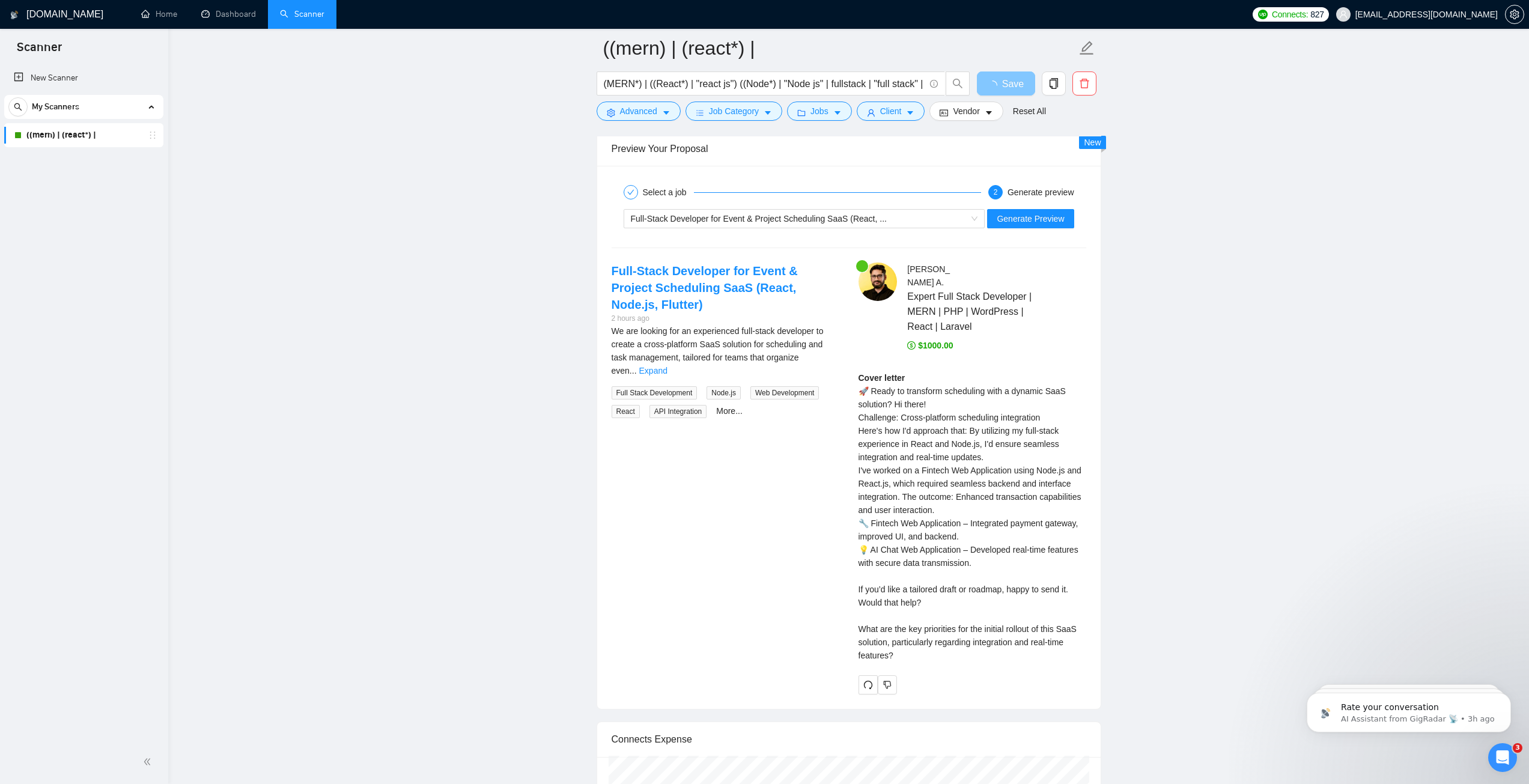
scroll to position [2223, 0]
click at [1033, 217] on span "Generate Preview" at bounding box center [1030, 218] width 67 height 13
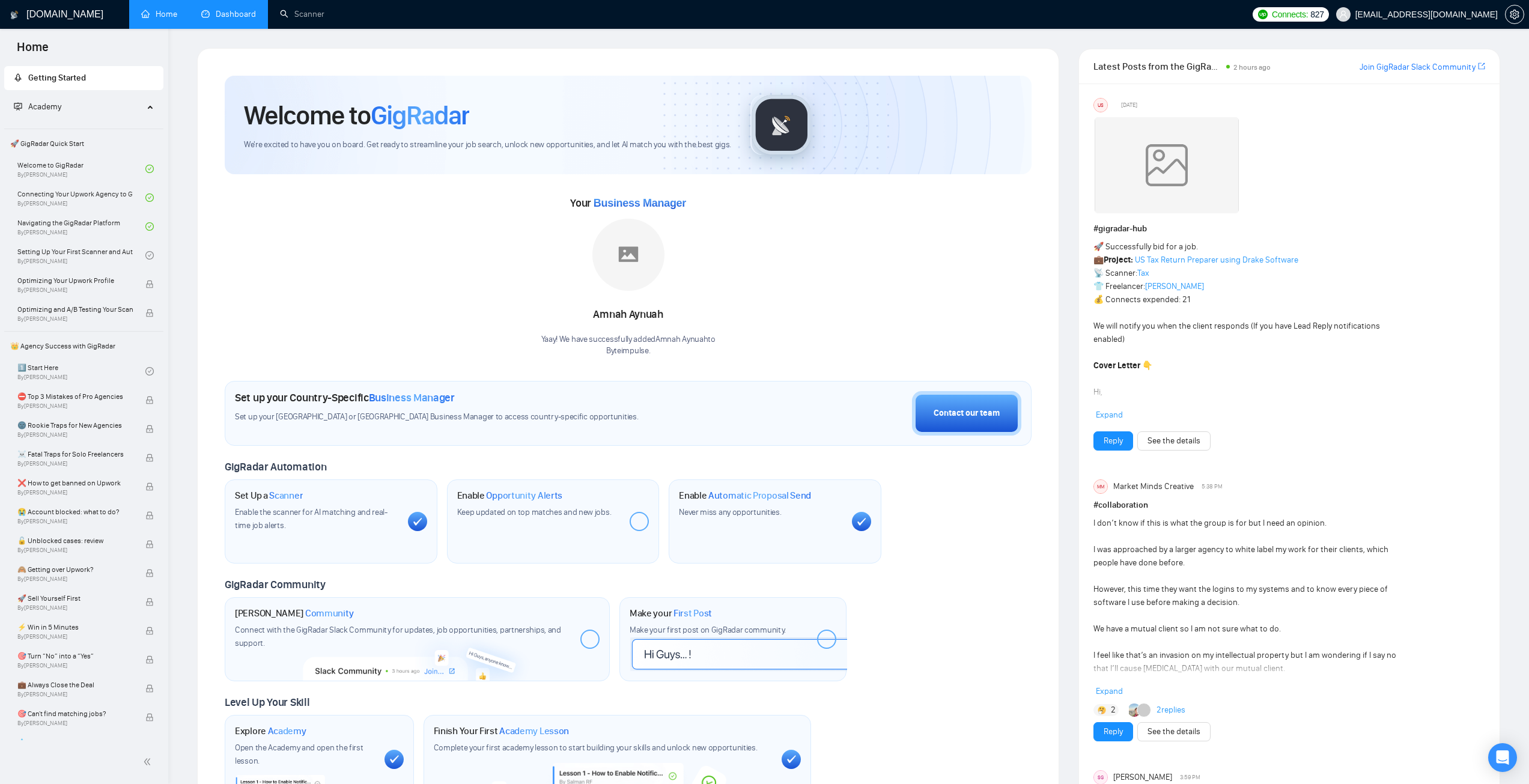
click at [228, 18] on link "Dashboard" at bounding box center [228, 14] width 55 height 11
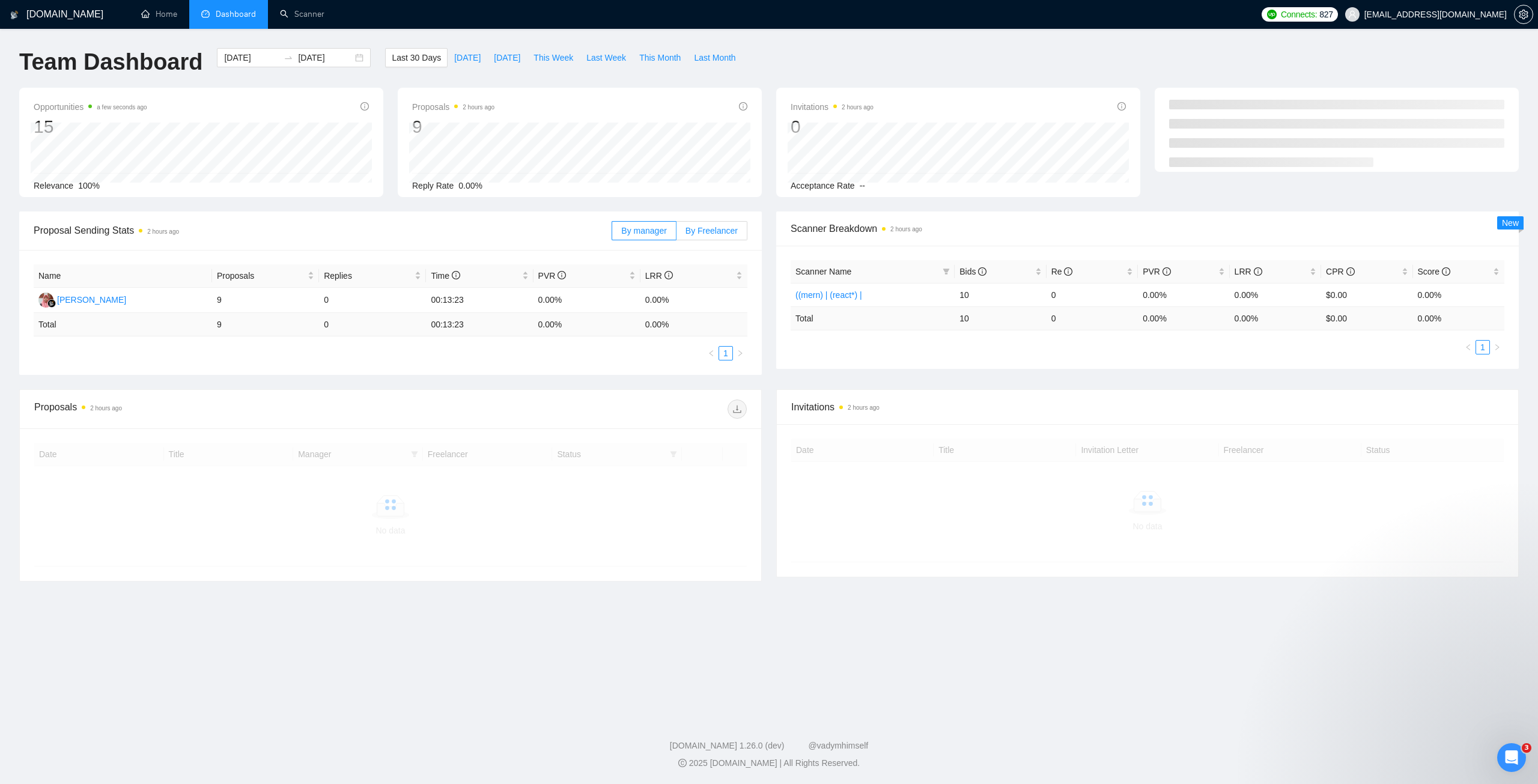
click at [714, 226] on span "By Freelancer" at bounding box center [712, 231] width 53 height 10
click at [676, 234] on input "By Freelancer" at bounding box center [676, 234] width 0 height 0
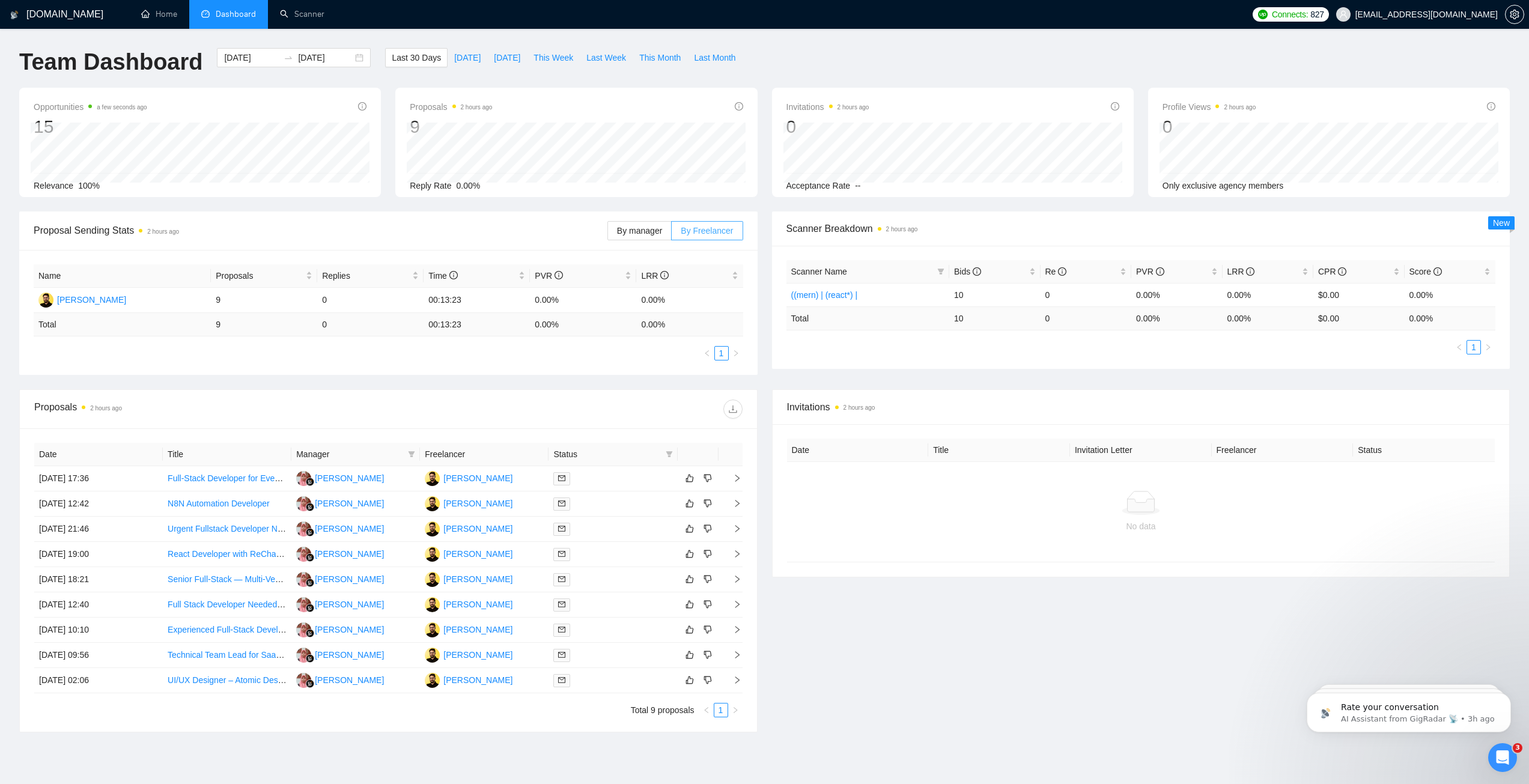
click at [698, 226] on span "By Freelancer" at bounding box center [707, 231] width 53 height 10
click at [672, 234] on input "By Freelancer" at bounding box center [672, 234] width 0 height 0
click at [698, 226] on span "By Freelancer" at bounding box center [707, 231] width 53 height 10
click at [672, 234] on input "By Freelancer" at bounding box center [672, 234] width 0 height 0
click at [698, 226] on span "By Freelancer" at bounding box center [707, 231] width 53 height 10
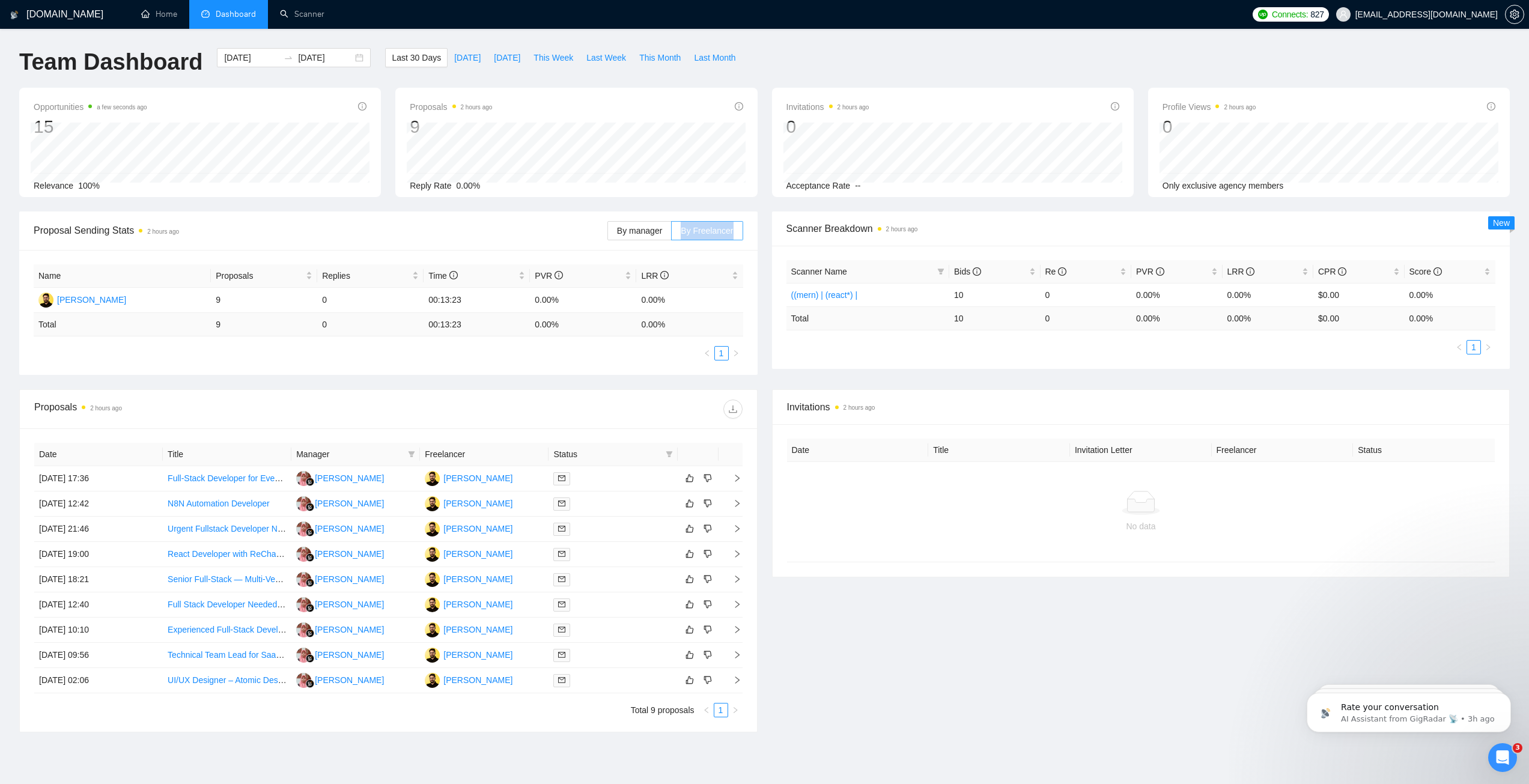
click at [672, 234] on input "By Freelancer" at bounding box center [672, 234] width 0 height 0
click at [698, 226] on span "By Freelancer" at bounding box center [707, 231] width 53 height 10
click at [672, 234] on input "By Freelancer" at bounding box center [672, 234] width 0 height 0
click at [640, 229] on span "By manager" at bounding box center [640, 231] width 45 height 10
click at [608, 234] on input "By manager" at bounding box center [608, 234] width 0 height 0
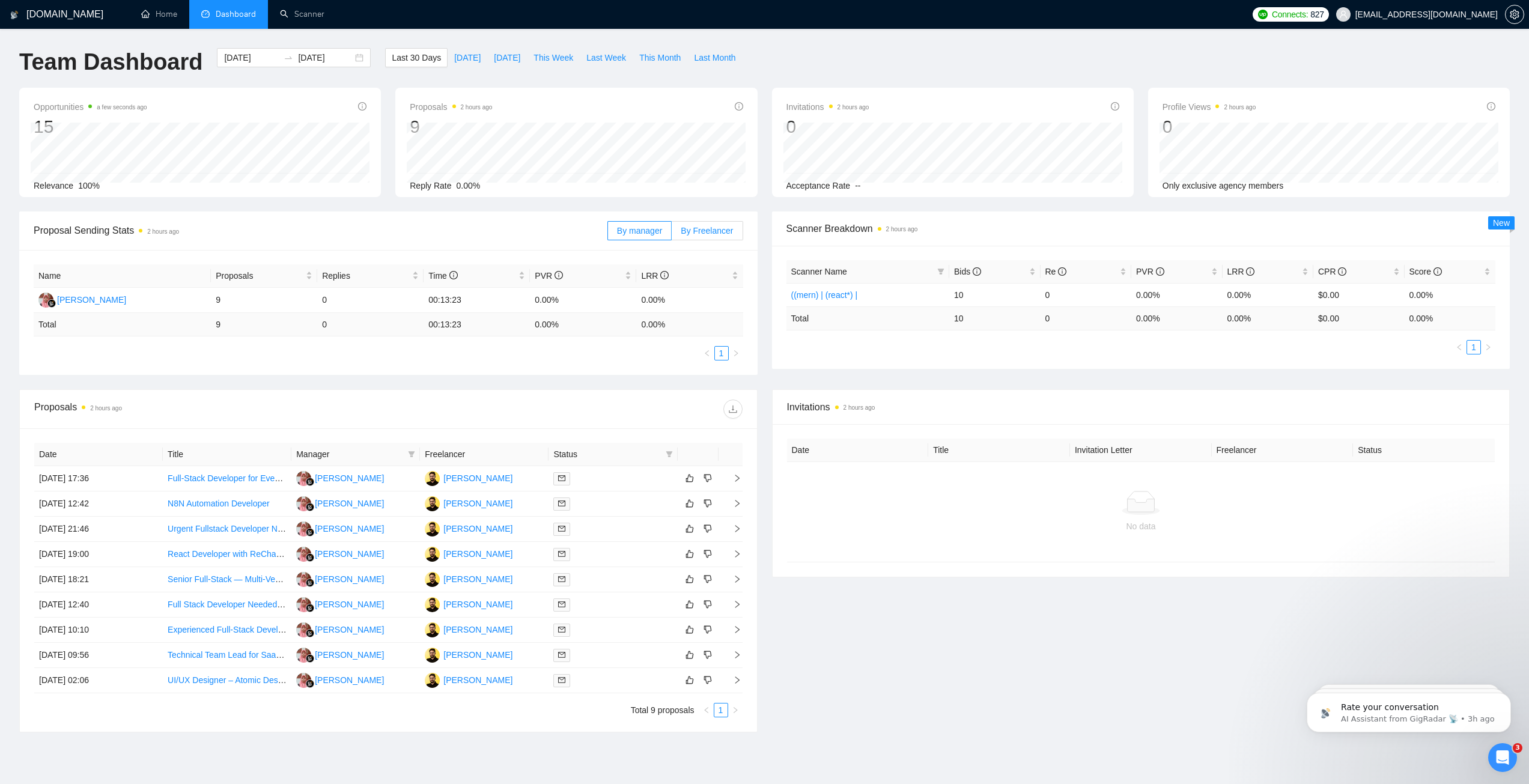
click at [689, 231] on span "By Freelancer" at bounding box center [707, 231] width 53 height 10
click at [672, 234] on input "By Freelancer" at bounding box center [672, 234] width 0 height 0
click at [147, 19] on link "Home" at bounding box center [159, 14] width 36 height 11
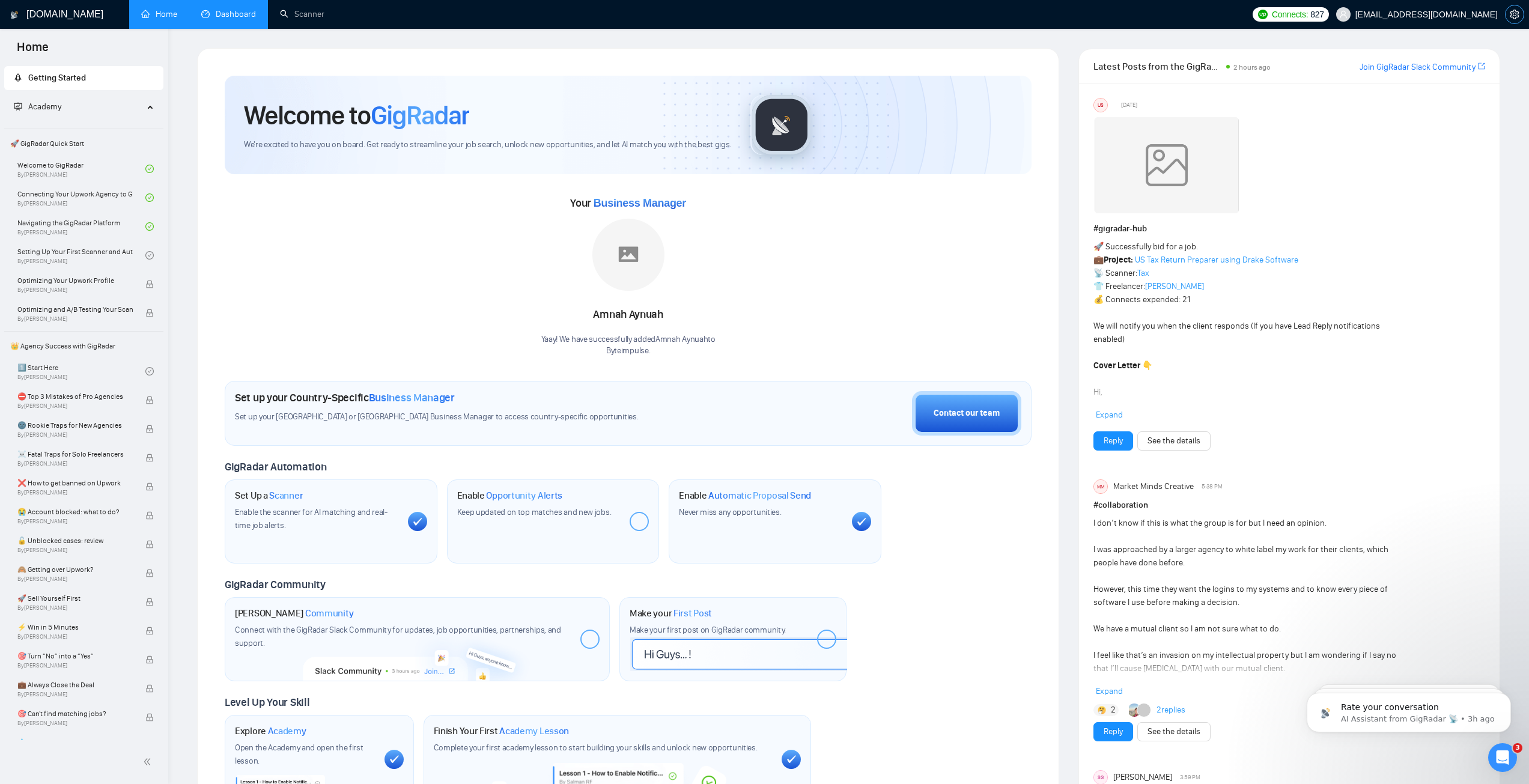
click at [1509, 12] on span "setting" at bounding box center [1515, 14] width 18 height 10
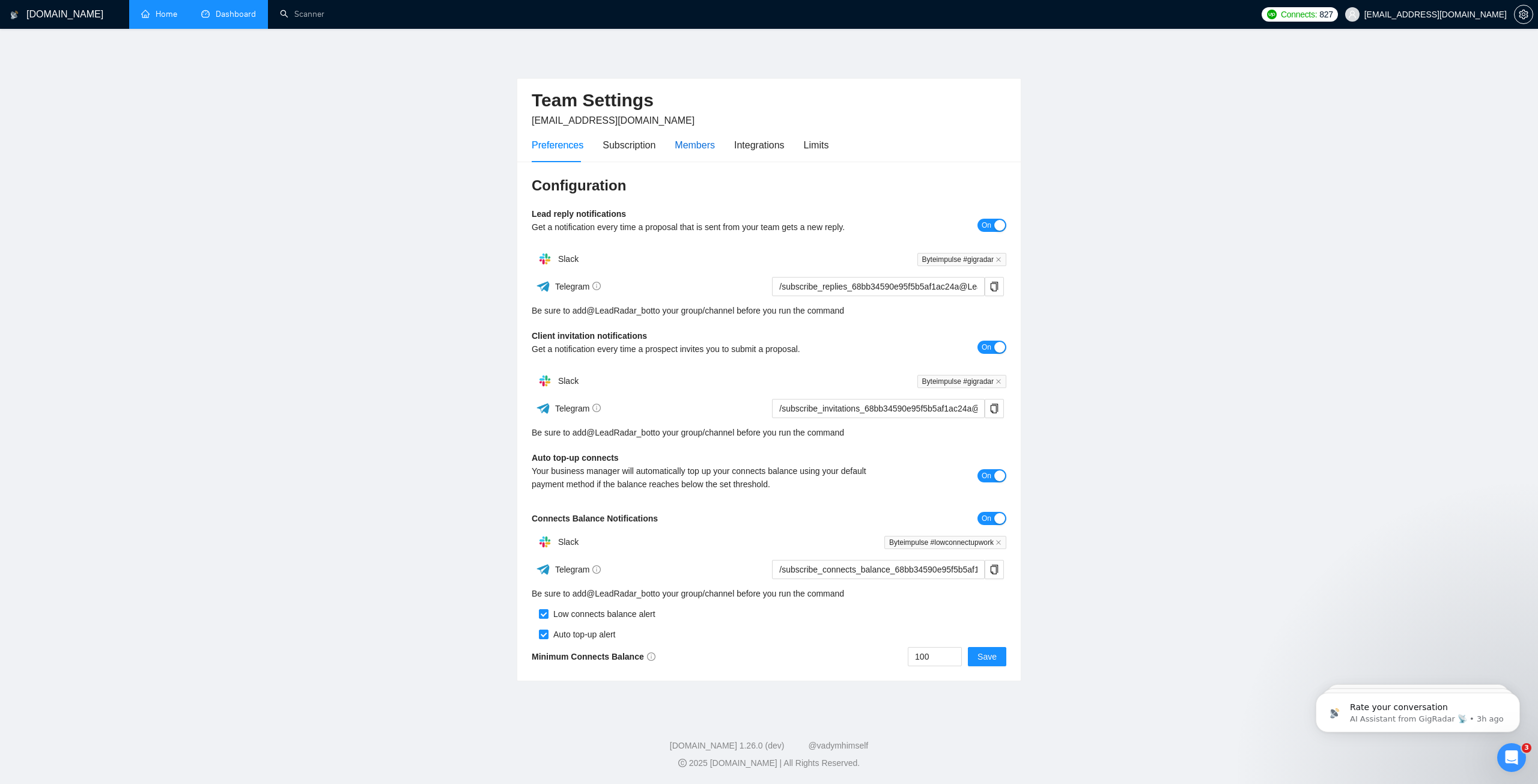
click at [698, 150] on div "Members" at bounding box center [694, 145] width 40 height 15
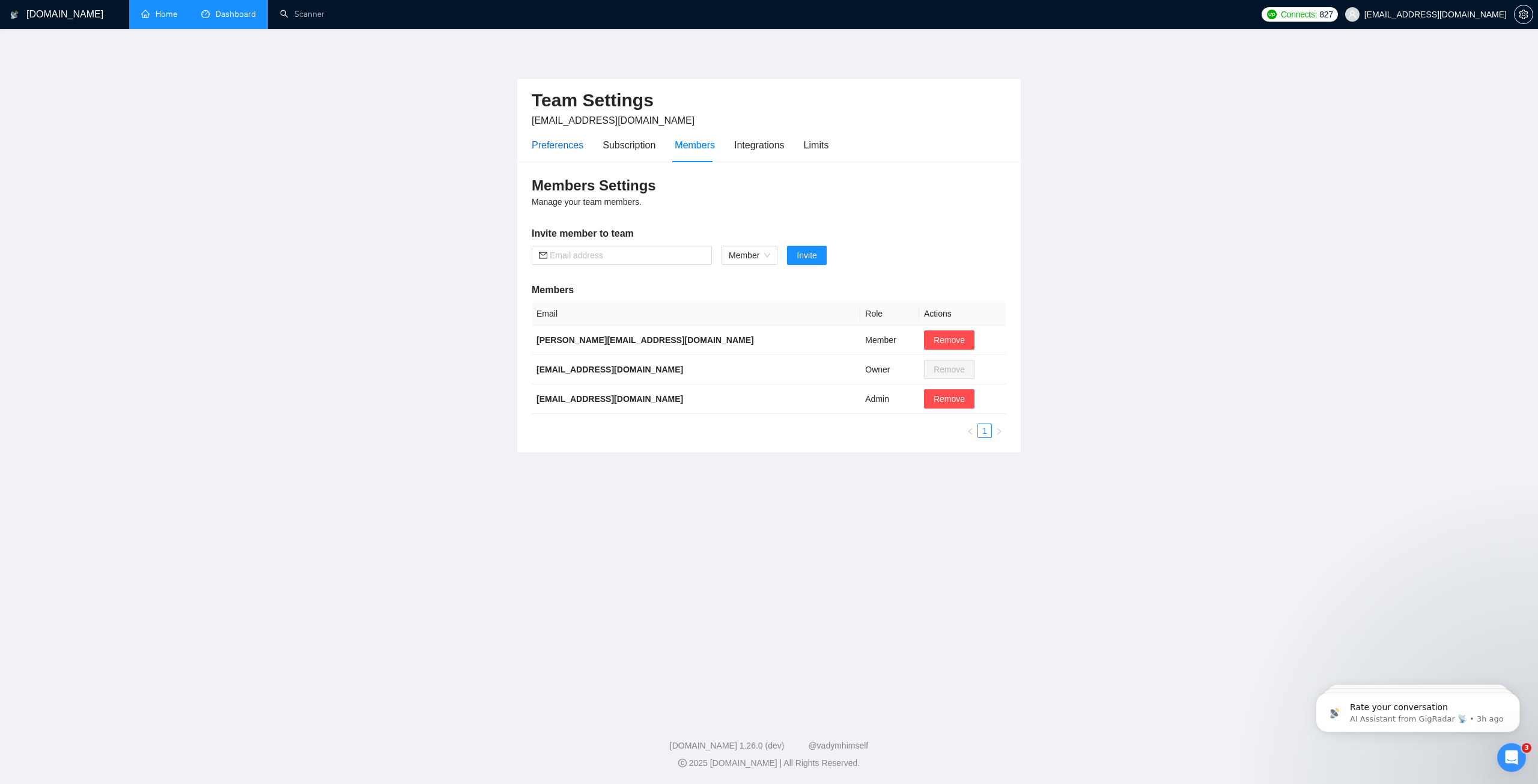
click at [574, 147] on div "Preferences" at bounding box center [557, 145] width 52 height 15
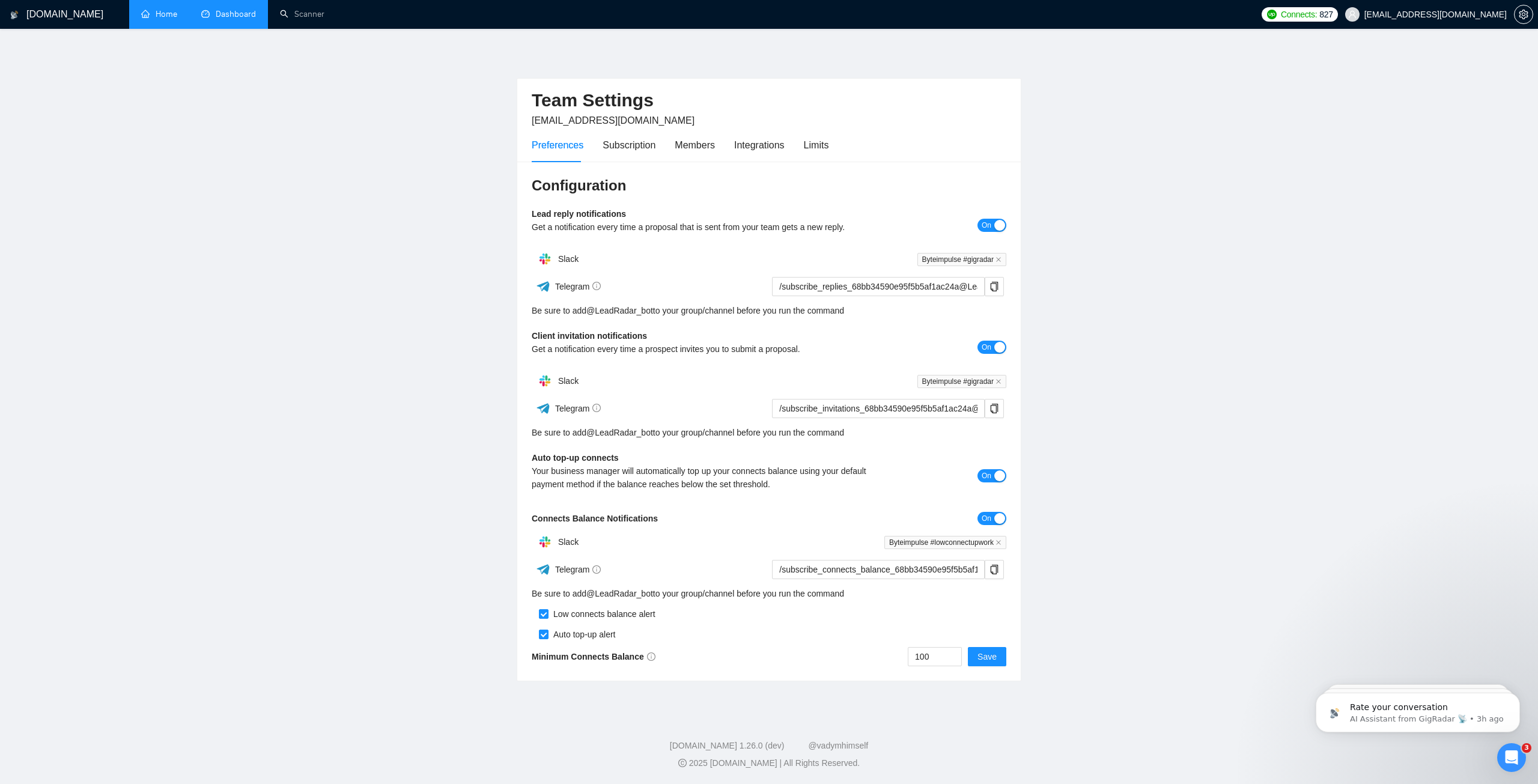
click at [224, 19] on link "Dashboard" at bounding box center [228, 14] width 55 height 11
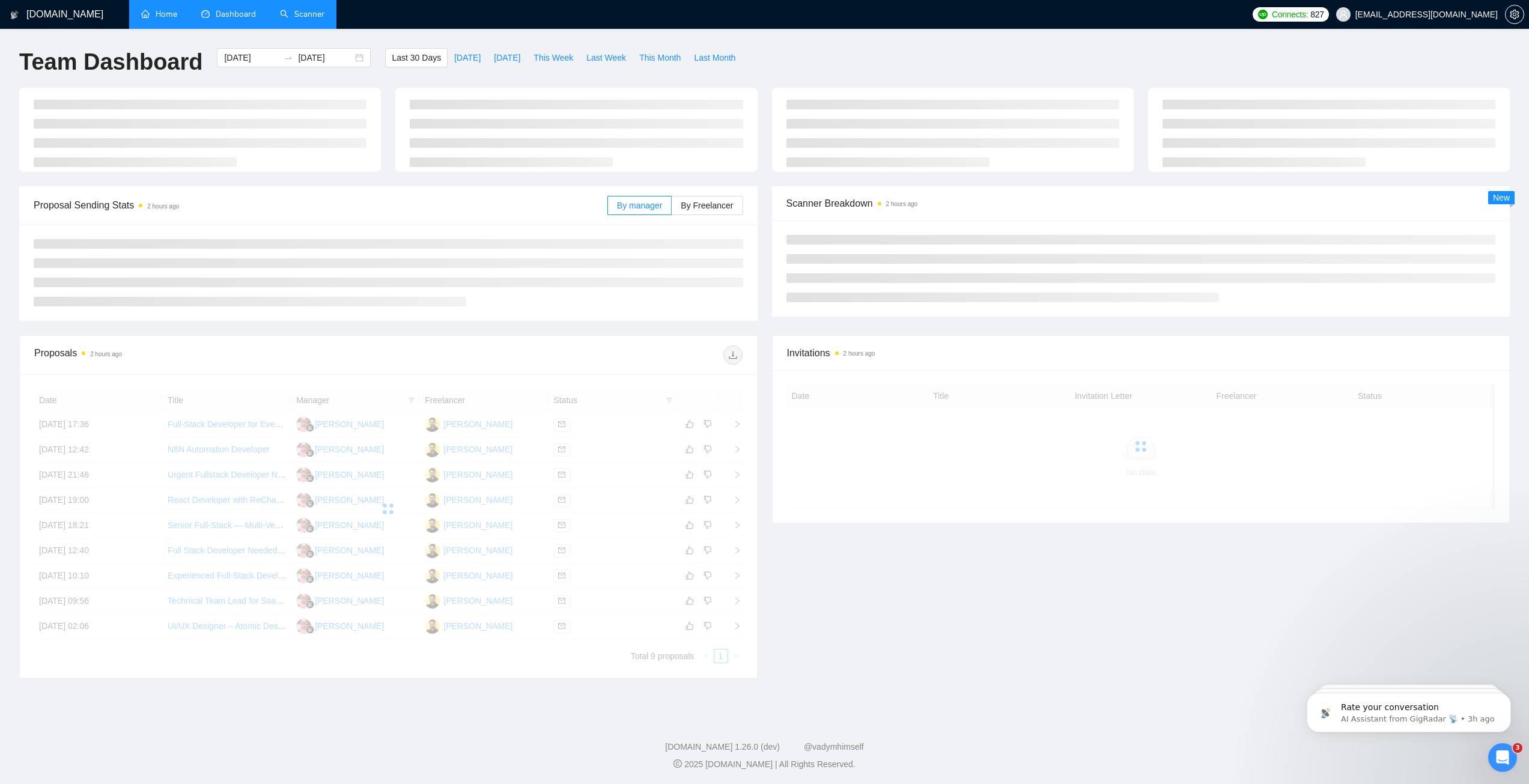
click at [283, 18] on link "Scanner" at bounding box center [302, 14] width 45 height 11
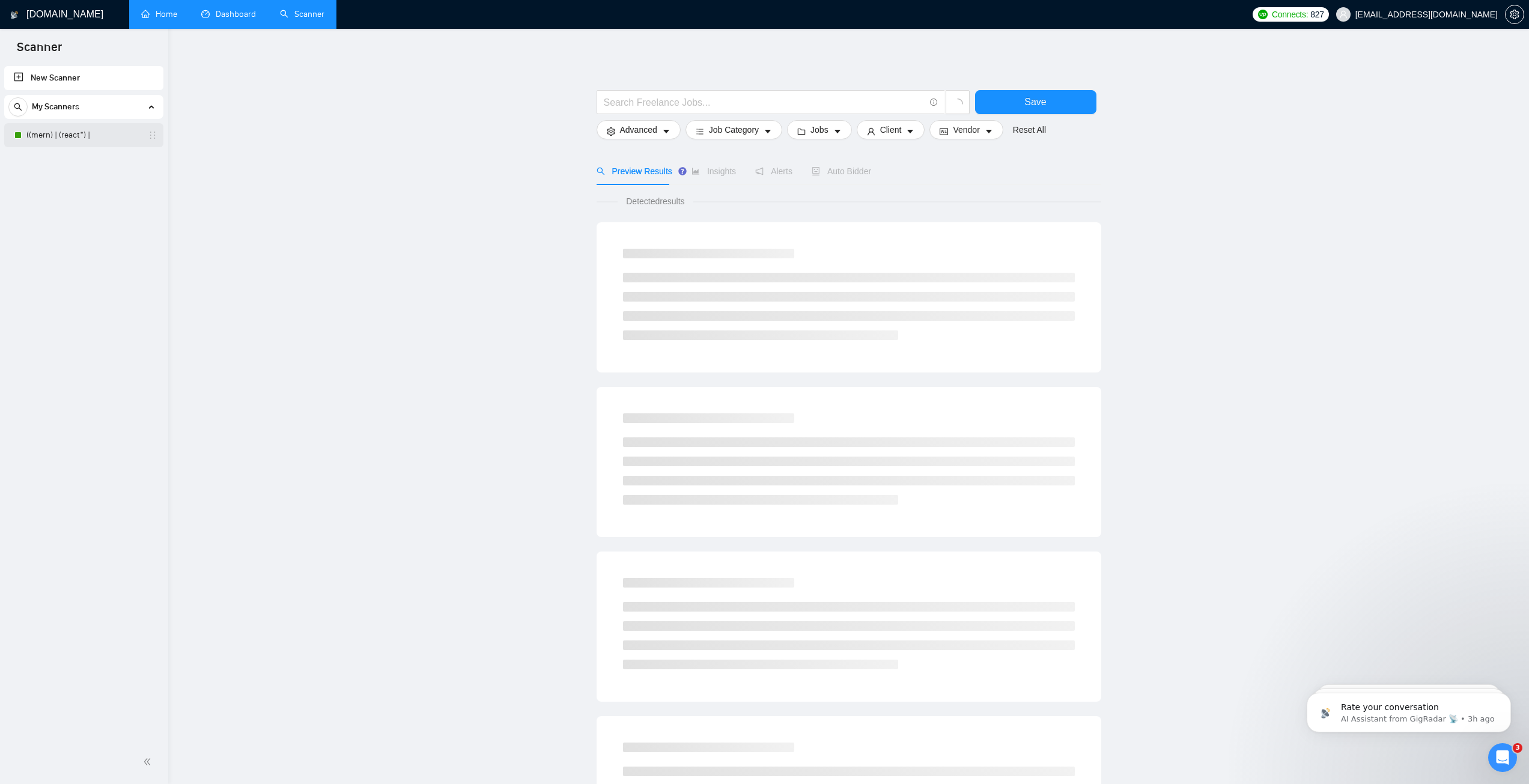
click at [88, 141] on link "((mern) | (react*) |" at bounding box center [83, 135] width 114 height 24
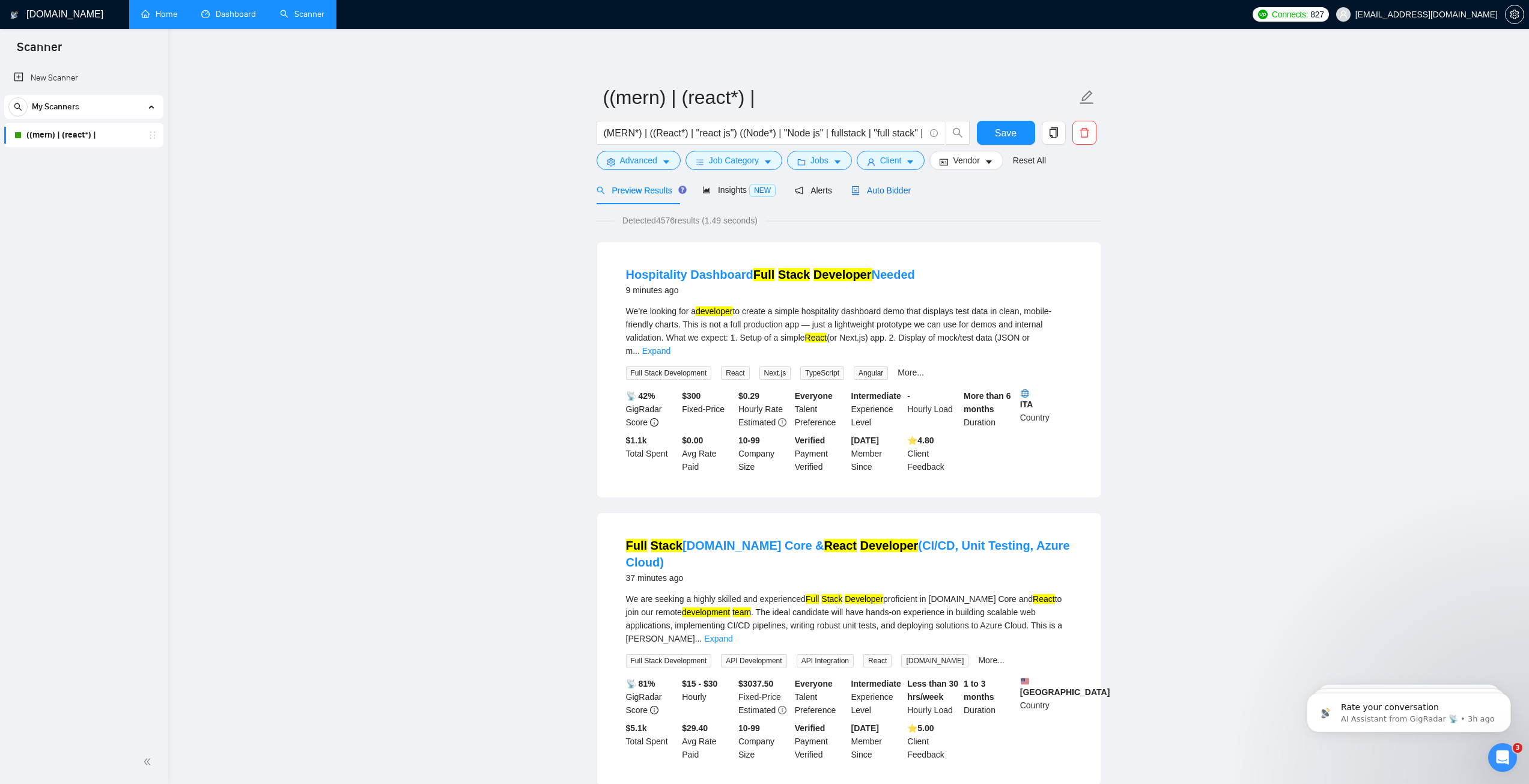
click at [868, 185] on span "Auto Bidder" at bounding box center [881, 190] width 59 height 10
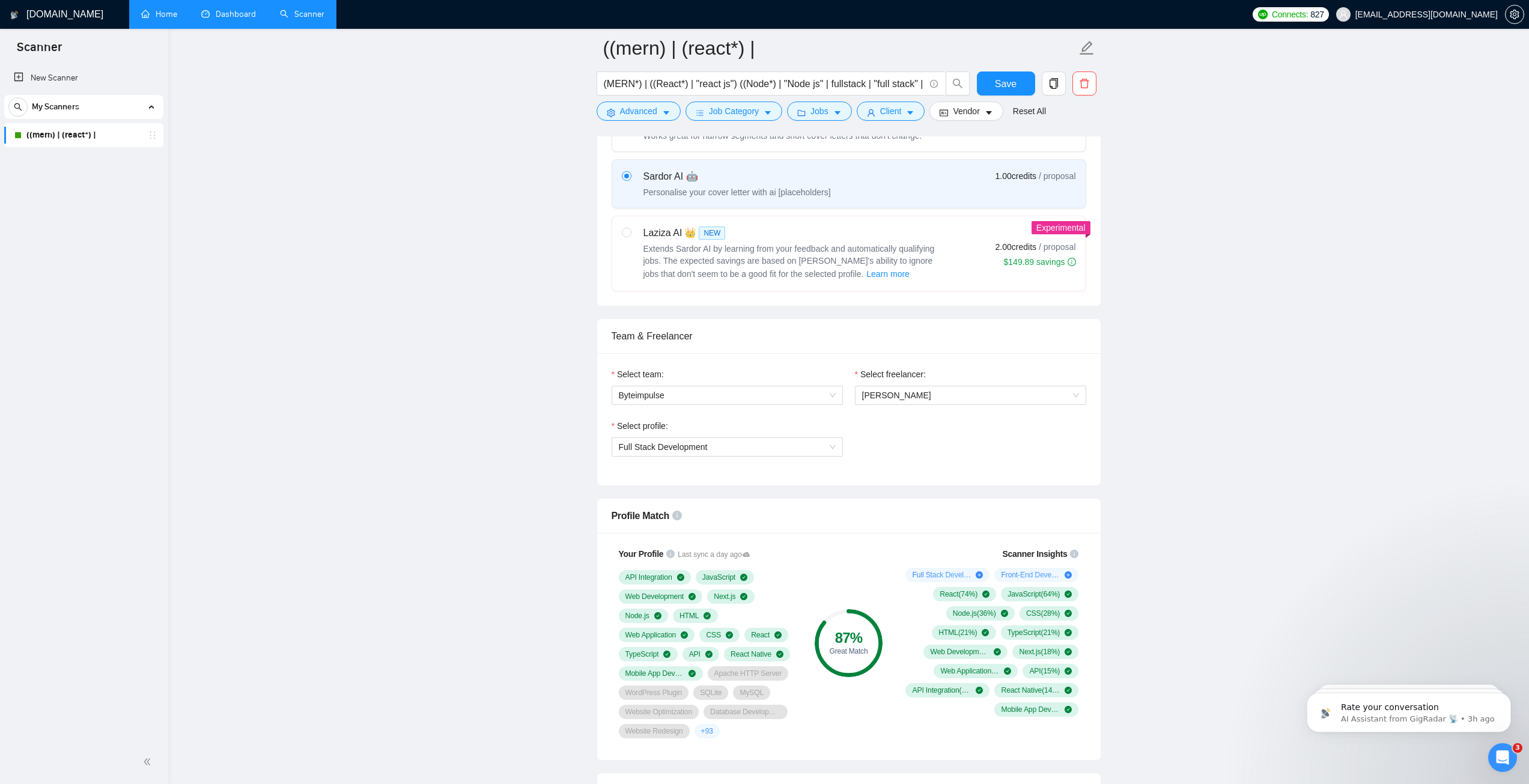
scroll to position [480, 0]
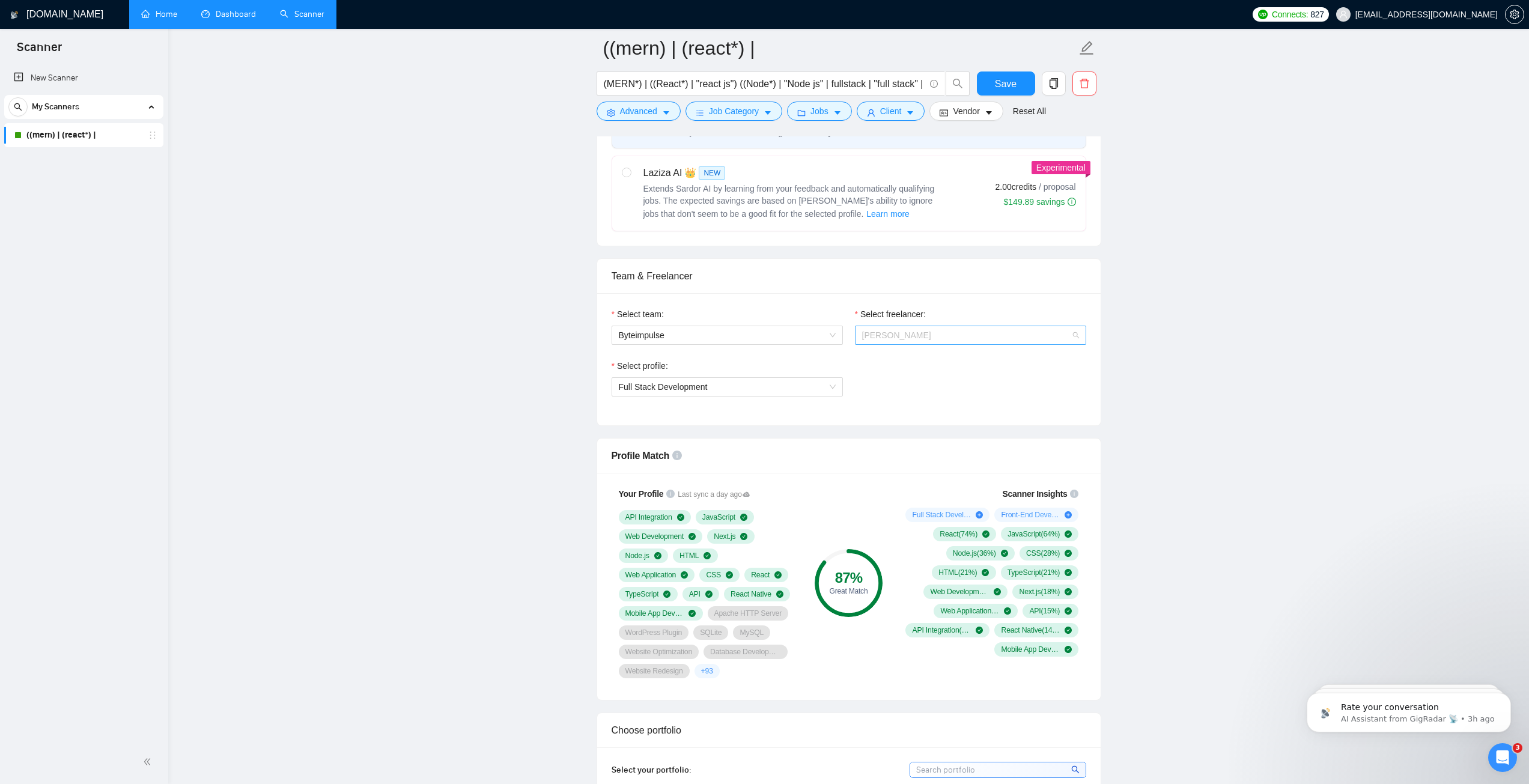
click at [879, 337] on span "[PERSON_NAME]" at bounding box center [897, 335] width 69 height 10
click at [963, 337] on span "[PERSON_NAME]" at bounding box center [971, 334] width 217 height 18
click at [801, 336] on span "Byteimpulse" at bounding box center [727, 334] width 217 height 18
click at [891, 332] on span "[PERSON_NAME]" at bounding box center [897, 335] width 69 height 10
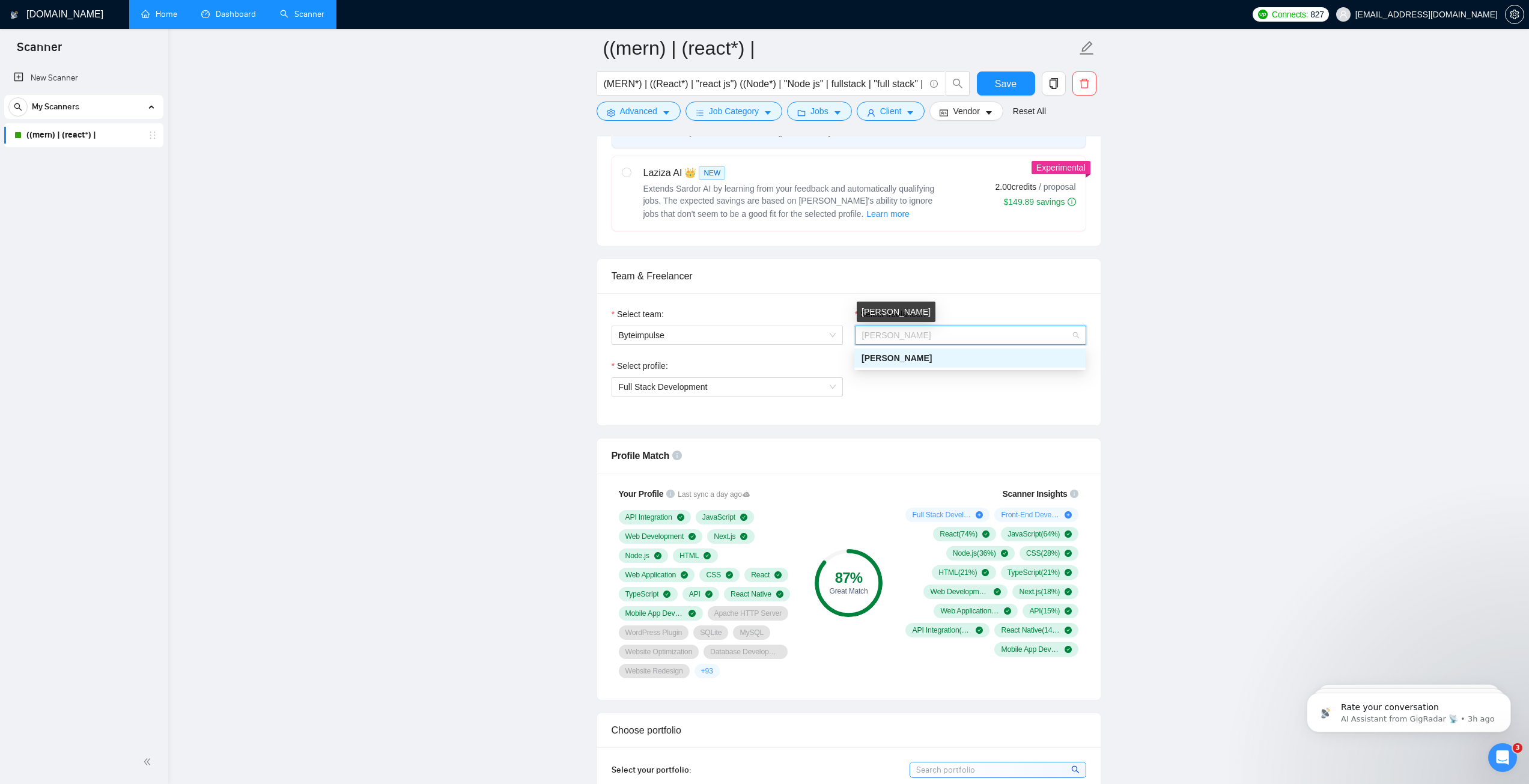
click at [891, 332] on span "[PERSON_NAME]" at bounding box center [897, 335] width 69 height 10
click at [891, 331] on span "[PERSON_NAME]" at bounding box center [897, 335] width 69 height 10
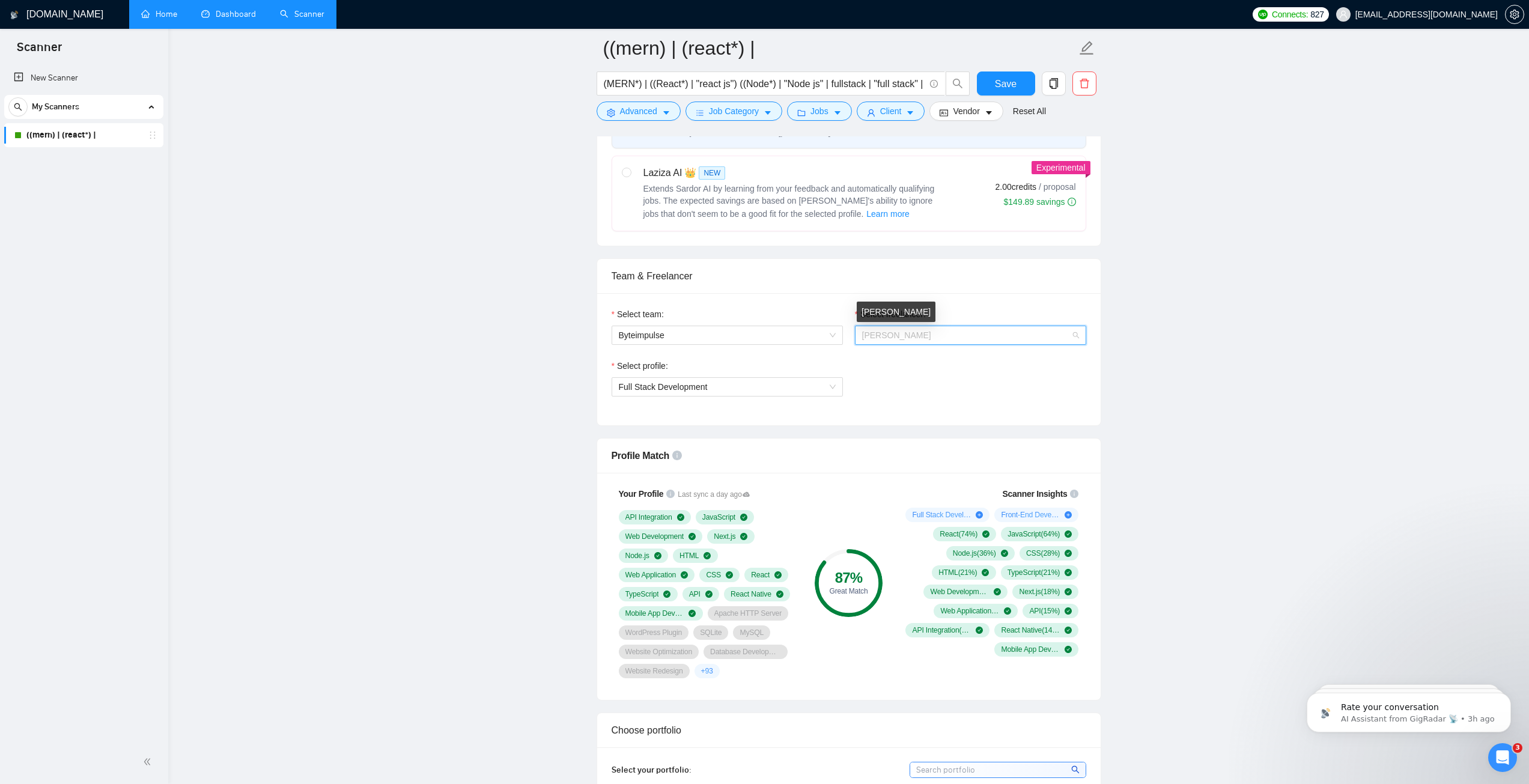
click at [891, 331] on span "[PERSON_NAME]" at bounding box center [897, 335] width 69 height 10
click at [780, 405] on div "Select profile: Full Stack Development" at bounding box center [727, 385] width 243 height 52
click at [789, 390] on span "Full Stack Development" at bounding box center [727, 386] width 217 height 18
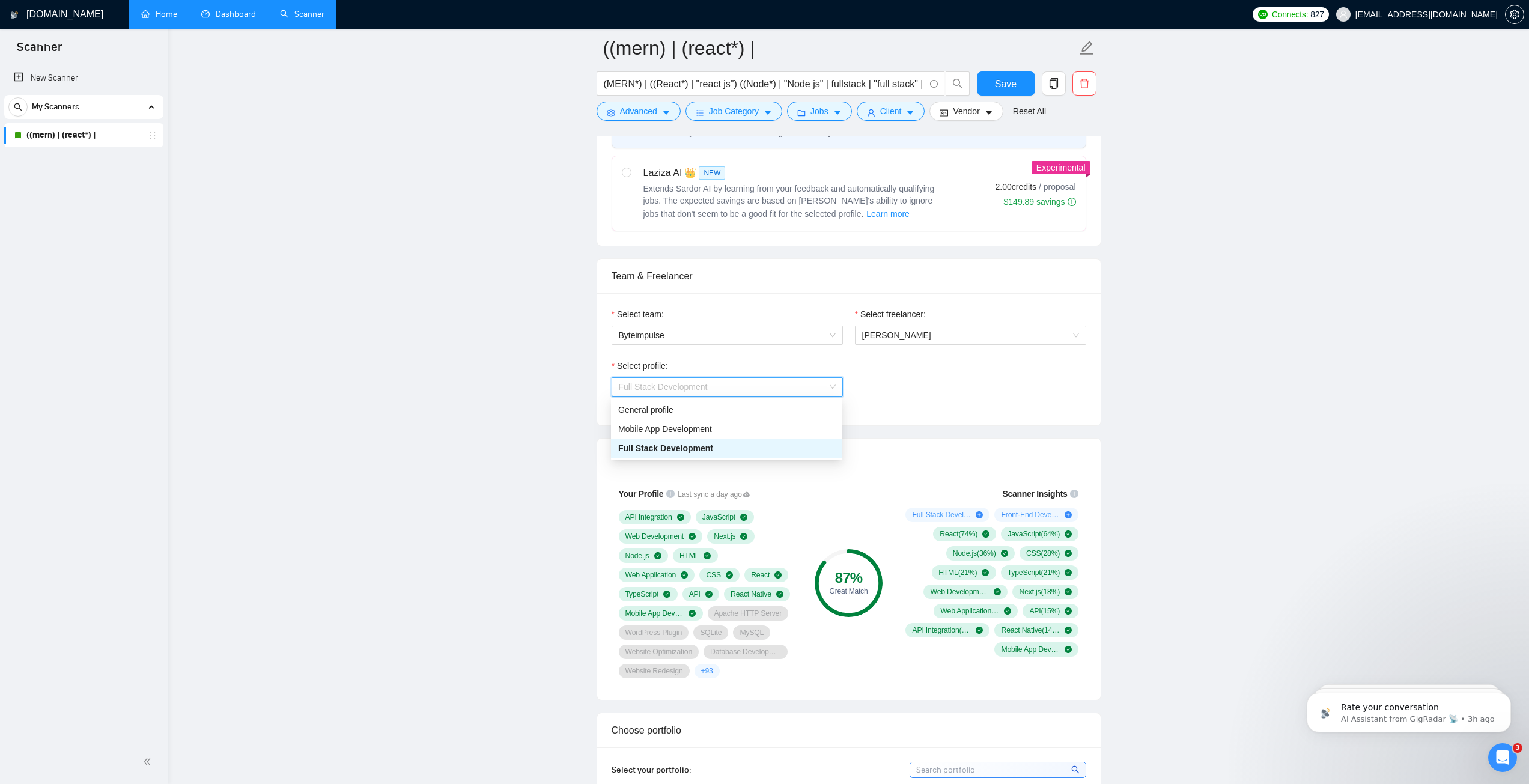
click at [789, 390] on span "Full Stack Development" at bounding box center [727, 386] width 217 height 18
click at [964, 340] on span "[PERSON_NAME]" at bounding box center [971, 334] width 217 height 18
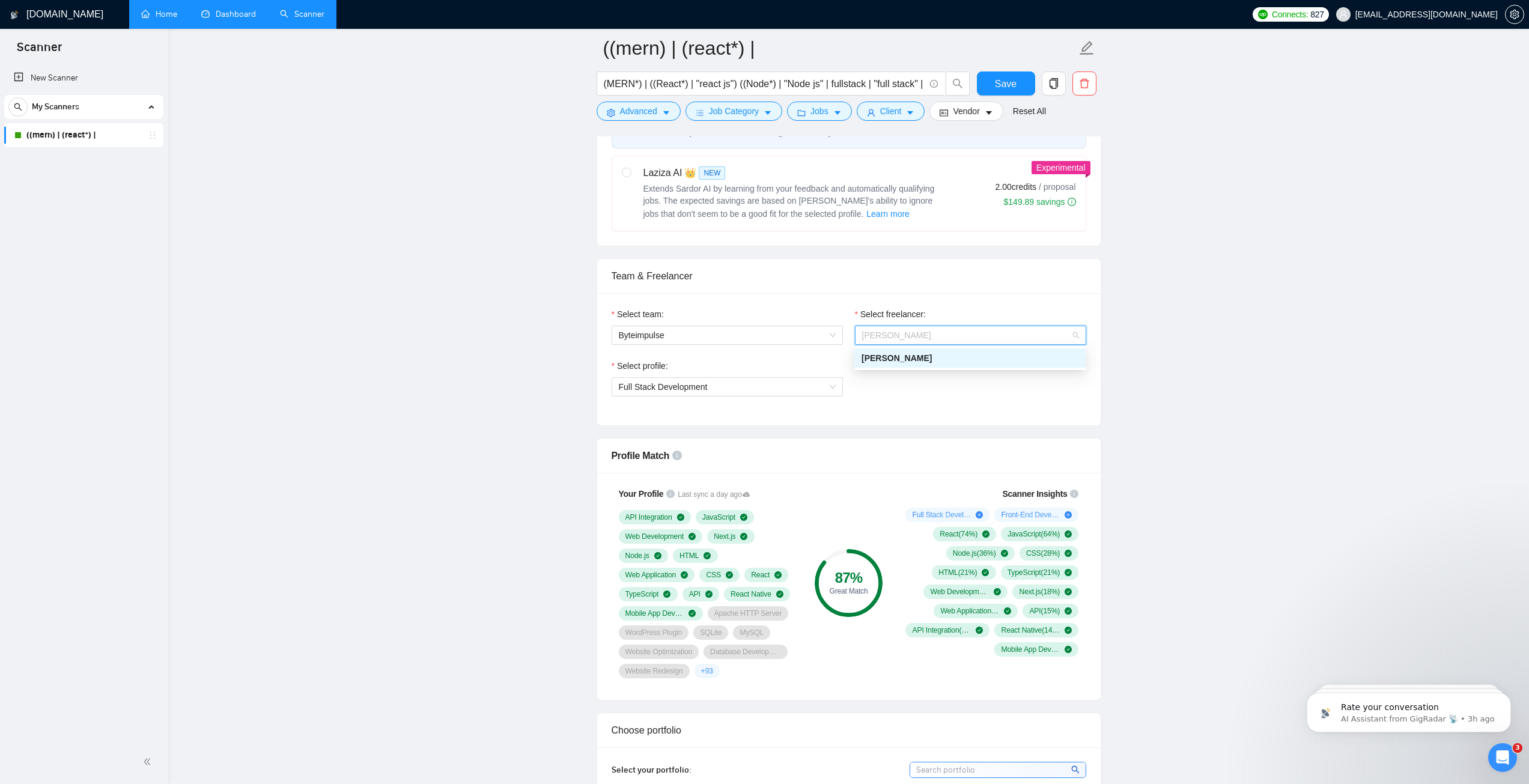
click at [964, 340] on span "[PERSON_NAME]" at bounding box center [971, 334] width 217 height 18
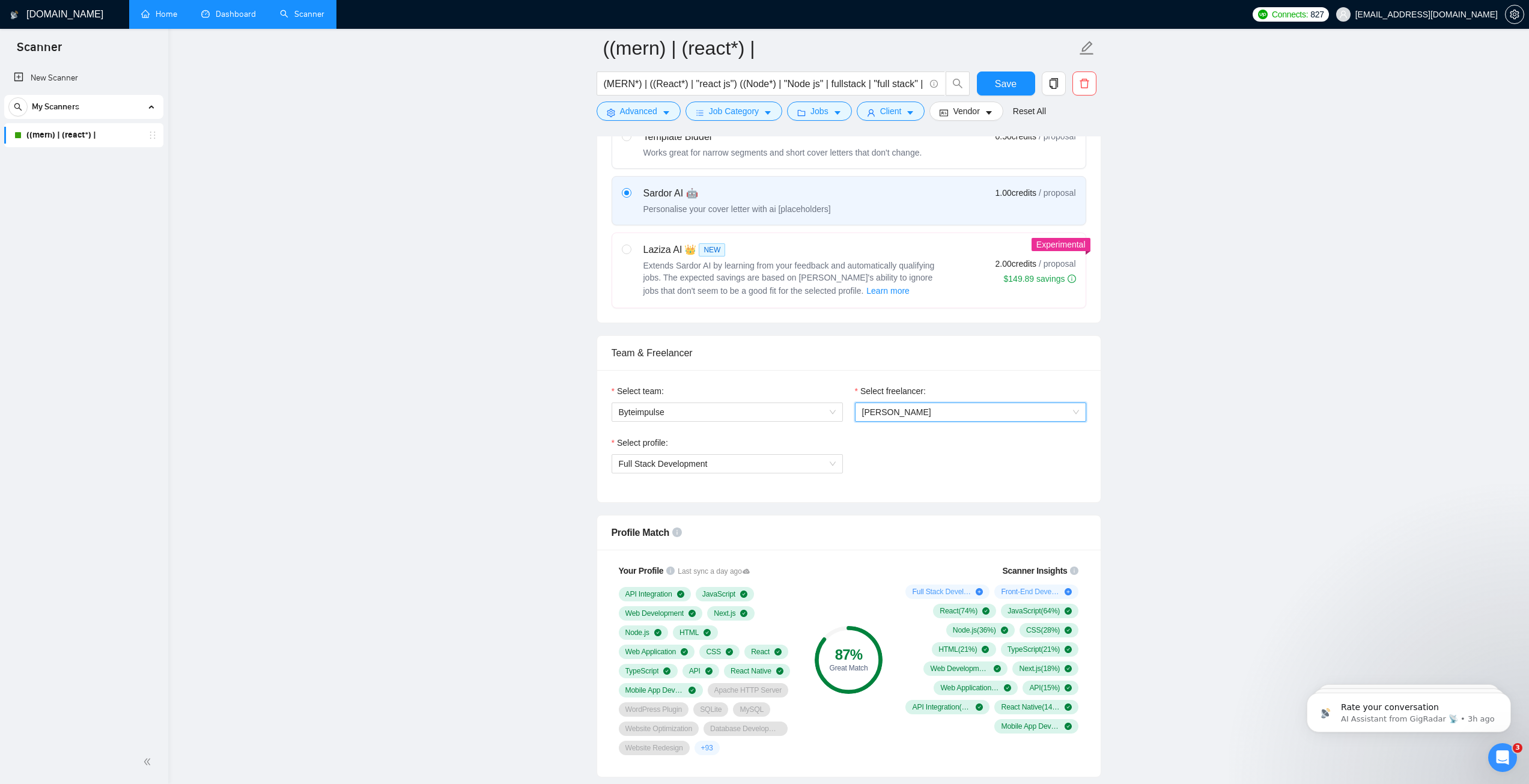
scroll to position [421, 0]
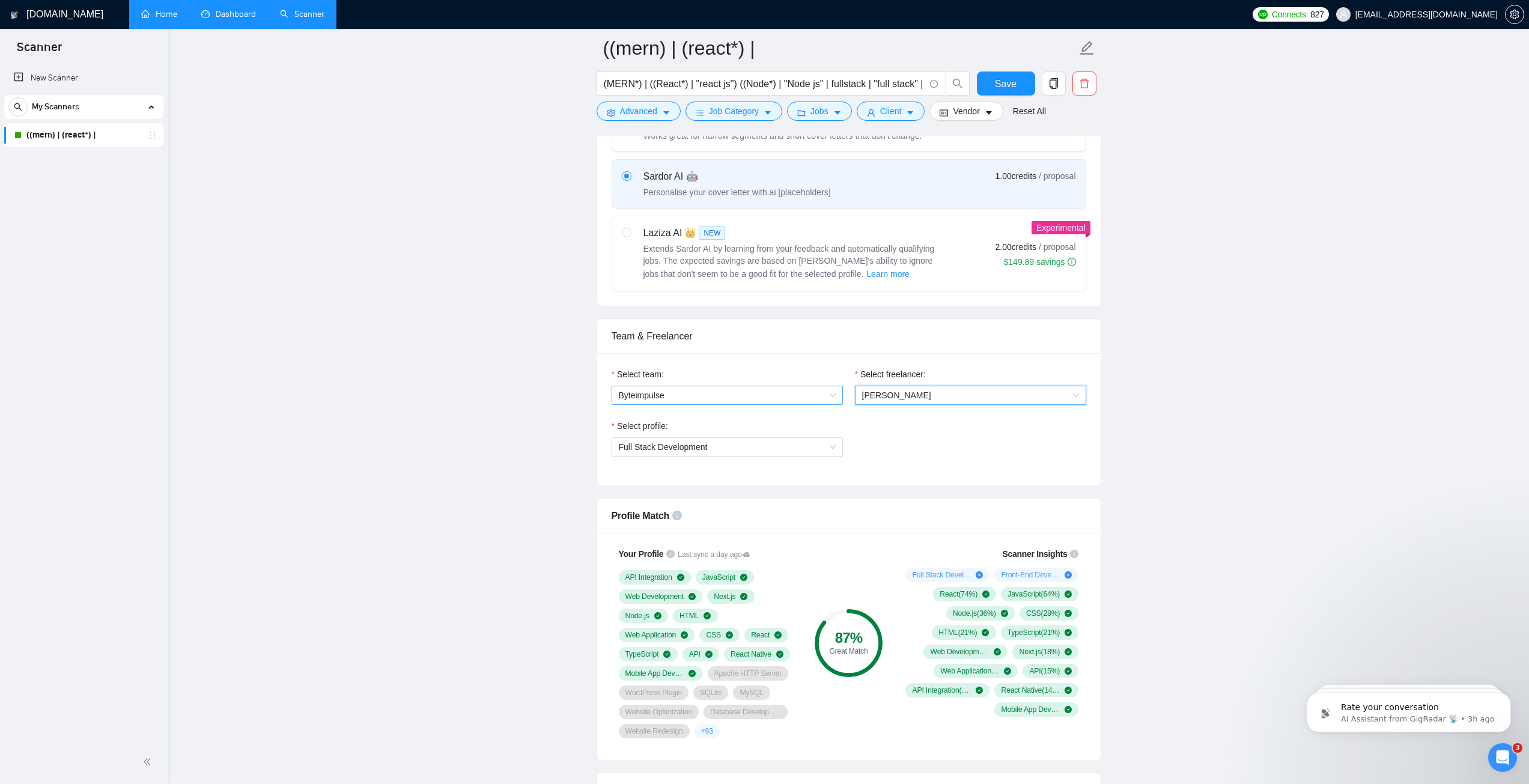
click at [796, 390] on span "Byteimpulse" at bounding box center [727, 395] width 217 height 18
click at [718, 427] on div "Byteimpulse" at bounding box center [727, 418] width 231 height 19
click at [717, 419] on div "Select profile:" at bounding box center [728, 428] width 231 height 18
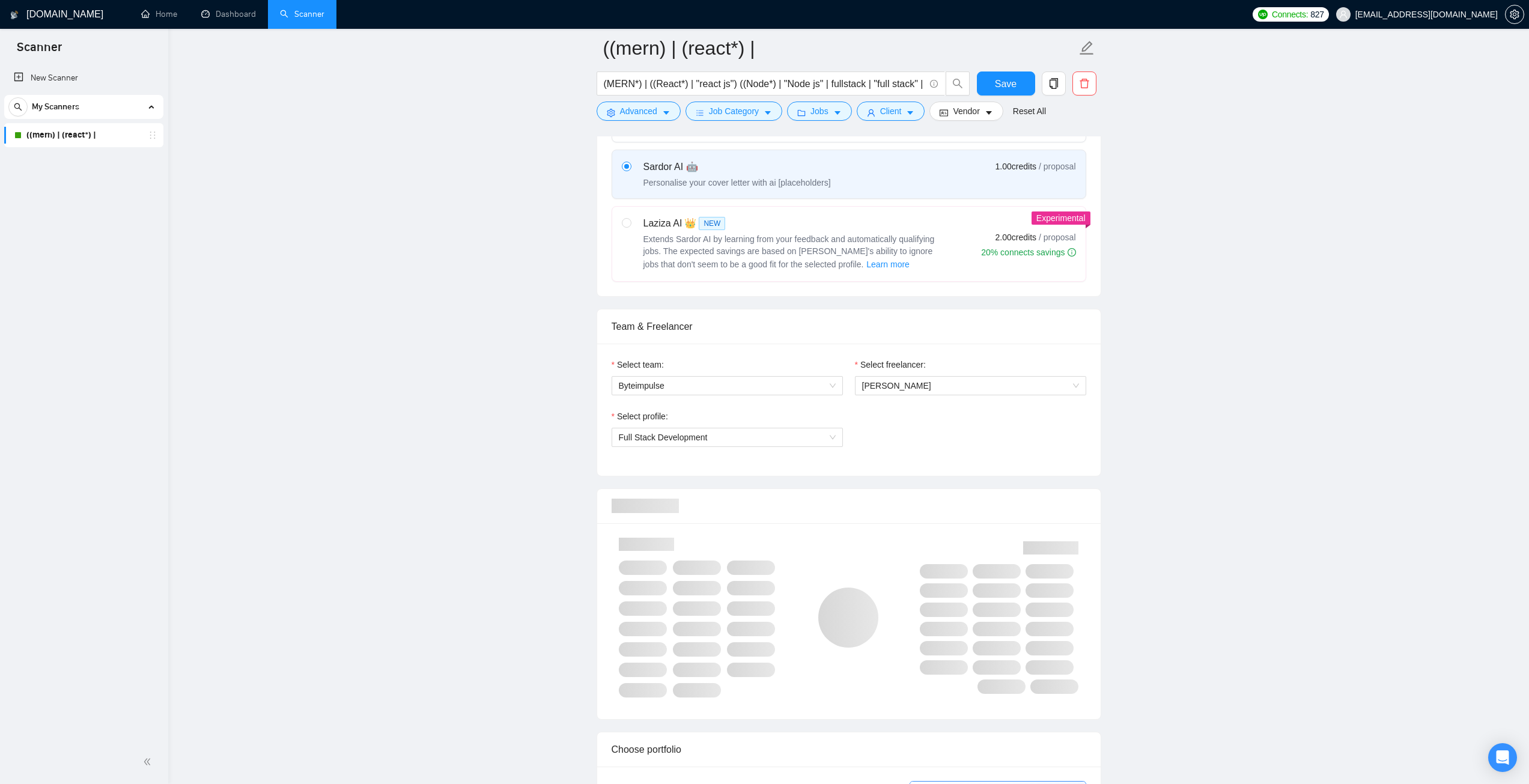
checkbox input "true"
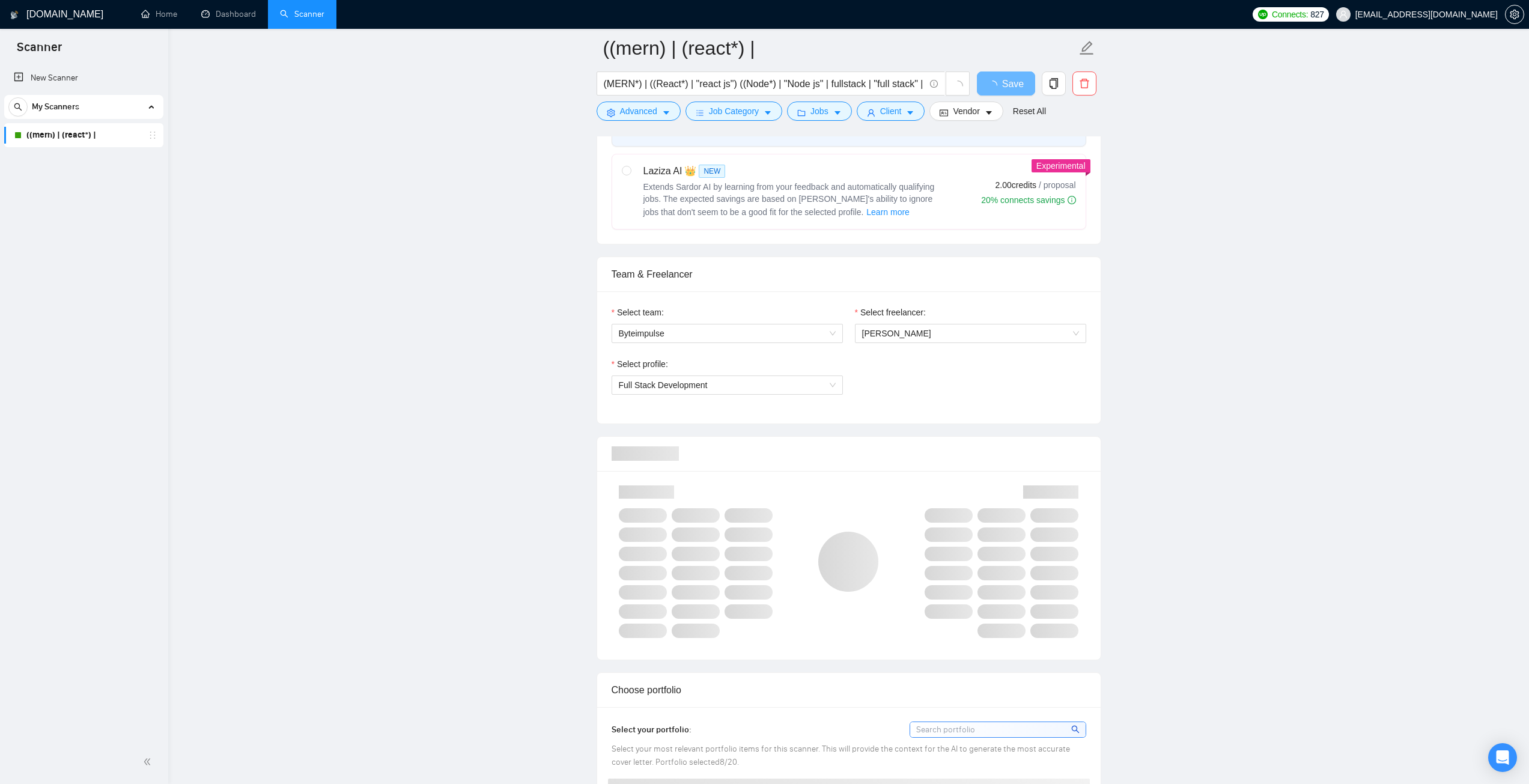
scroll to position [541, 0]
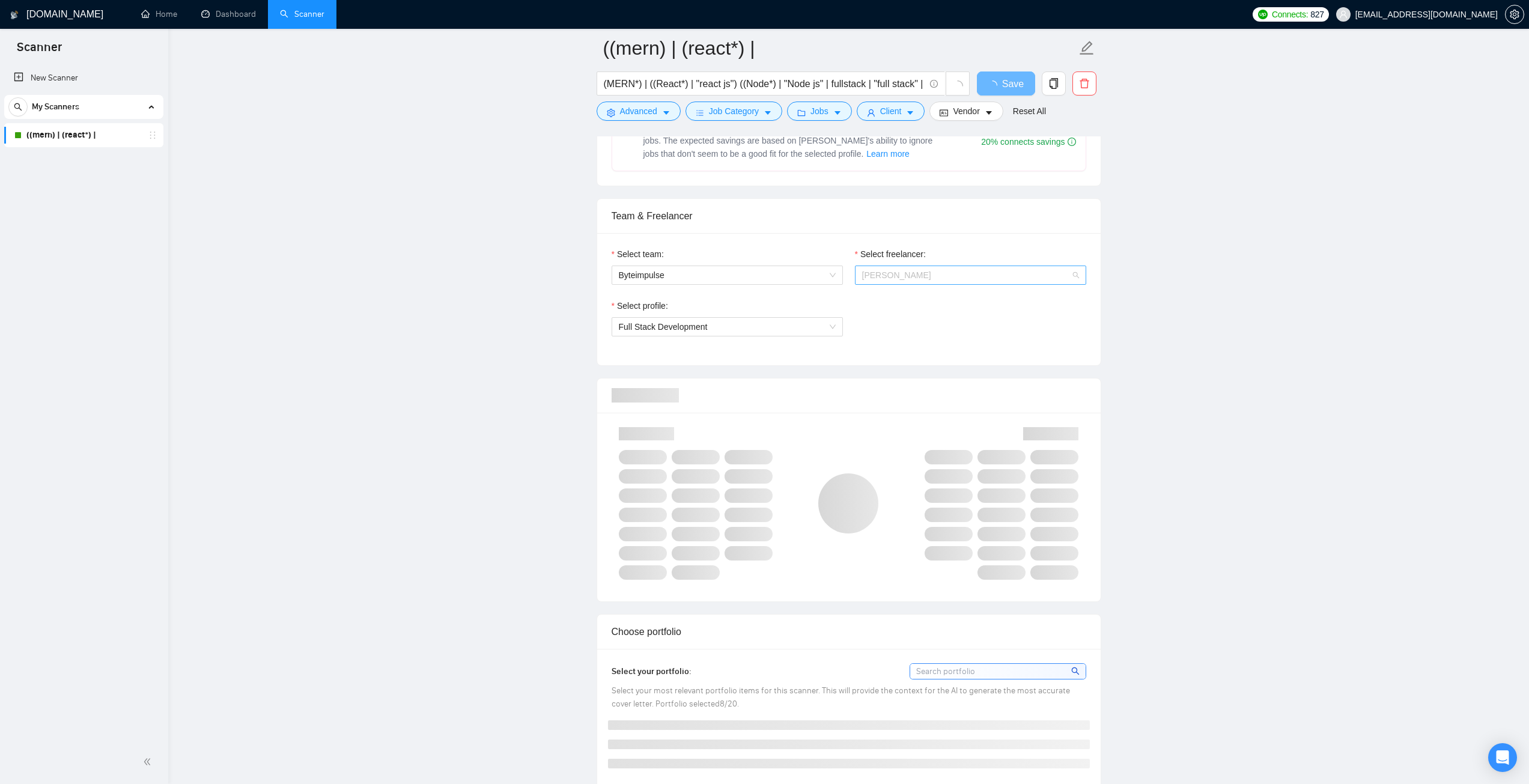
click at [941, 276] on span "[PERSON_NAME]" at bounding box center [971, 275] width 217 height 18
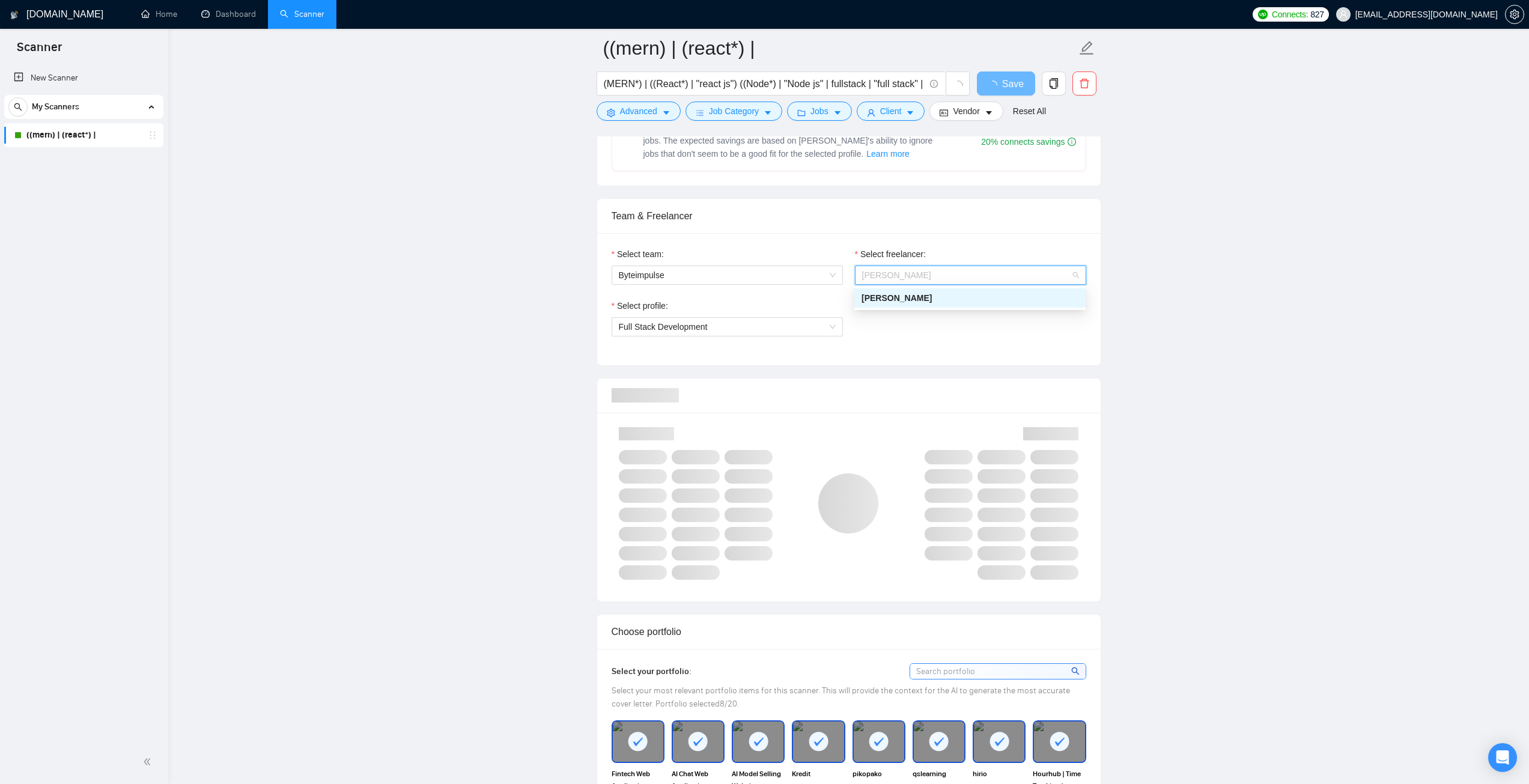
click at [956, 275] on span "[PERSON_NAME]" at bounding box center [971, 275] width 217 height 18
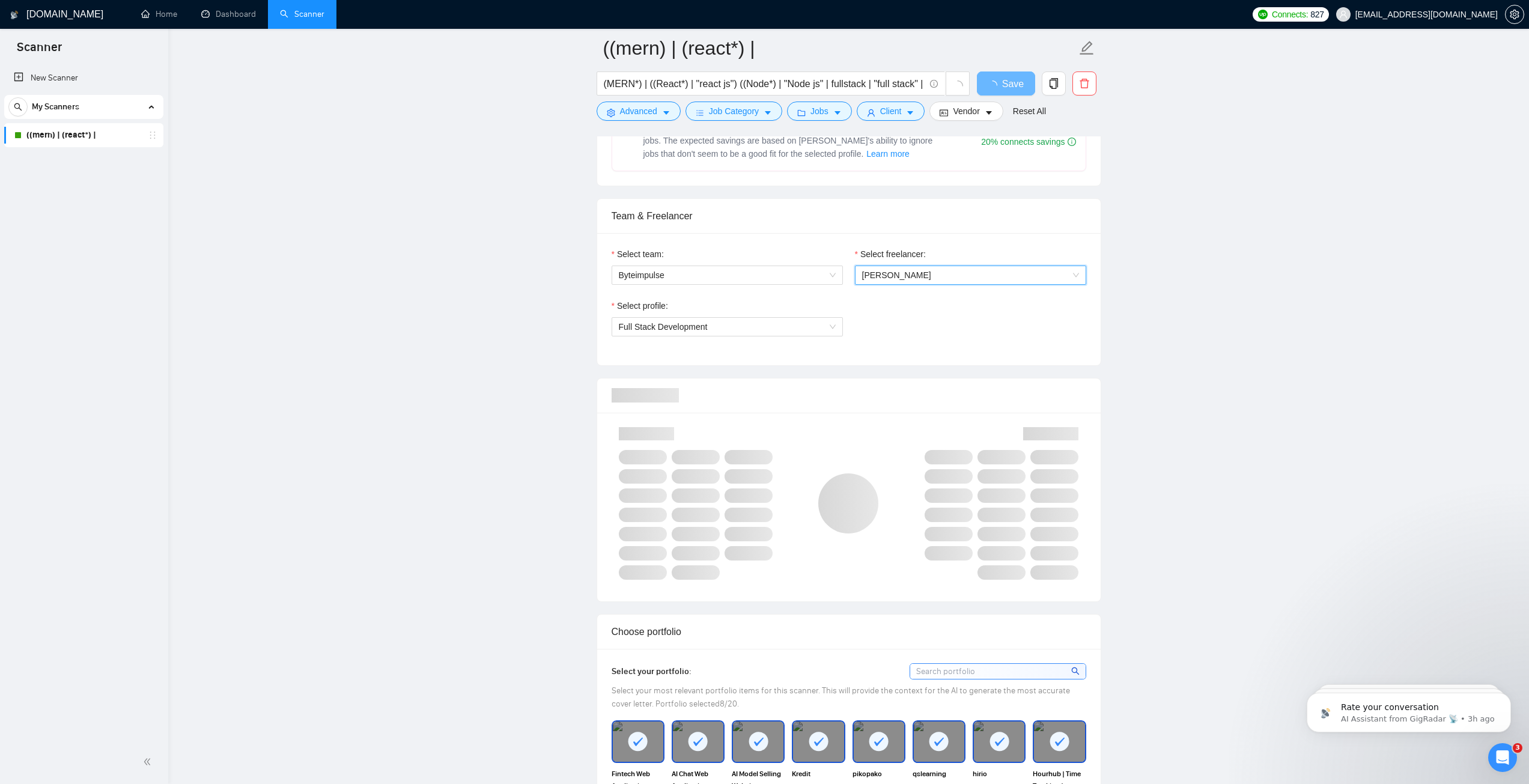
scroll to position [0, 0]
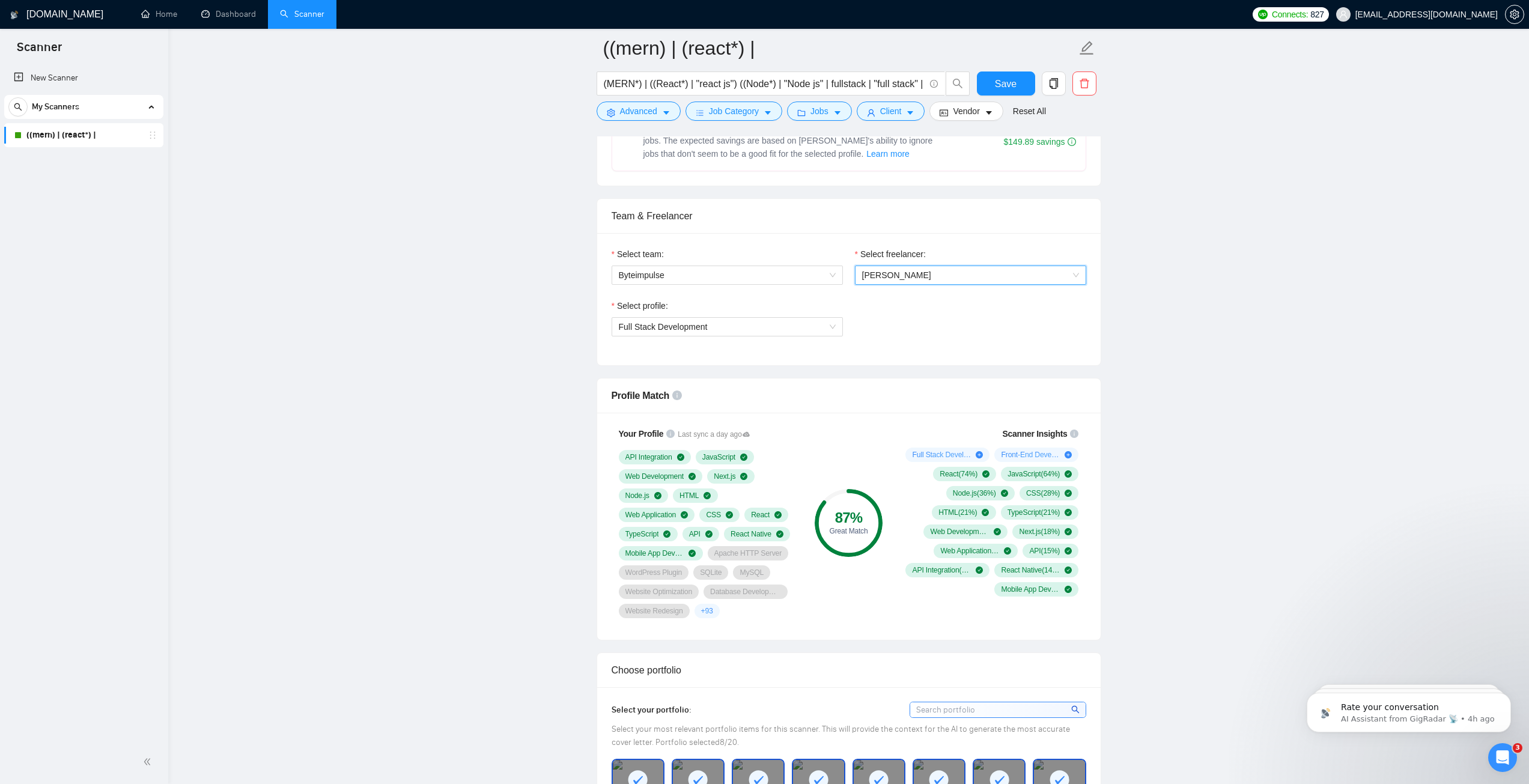
click at [87, 356] on div "New Scanner My Scanners ((mern) | (react*) |" at bounding box center [84, 402] width 168 height 676
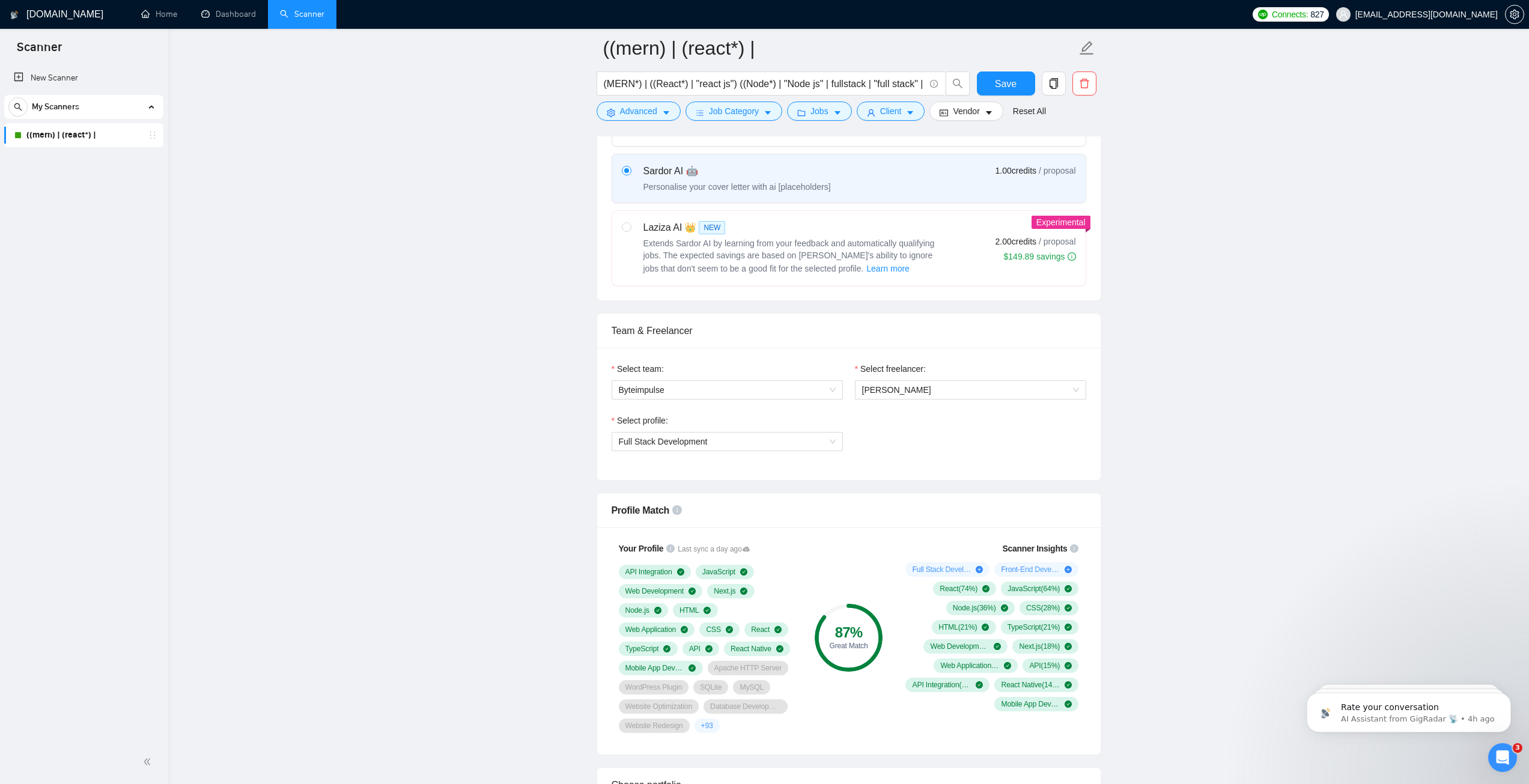
scroll to position [360, 0]
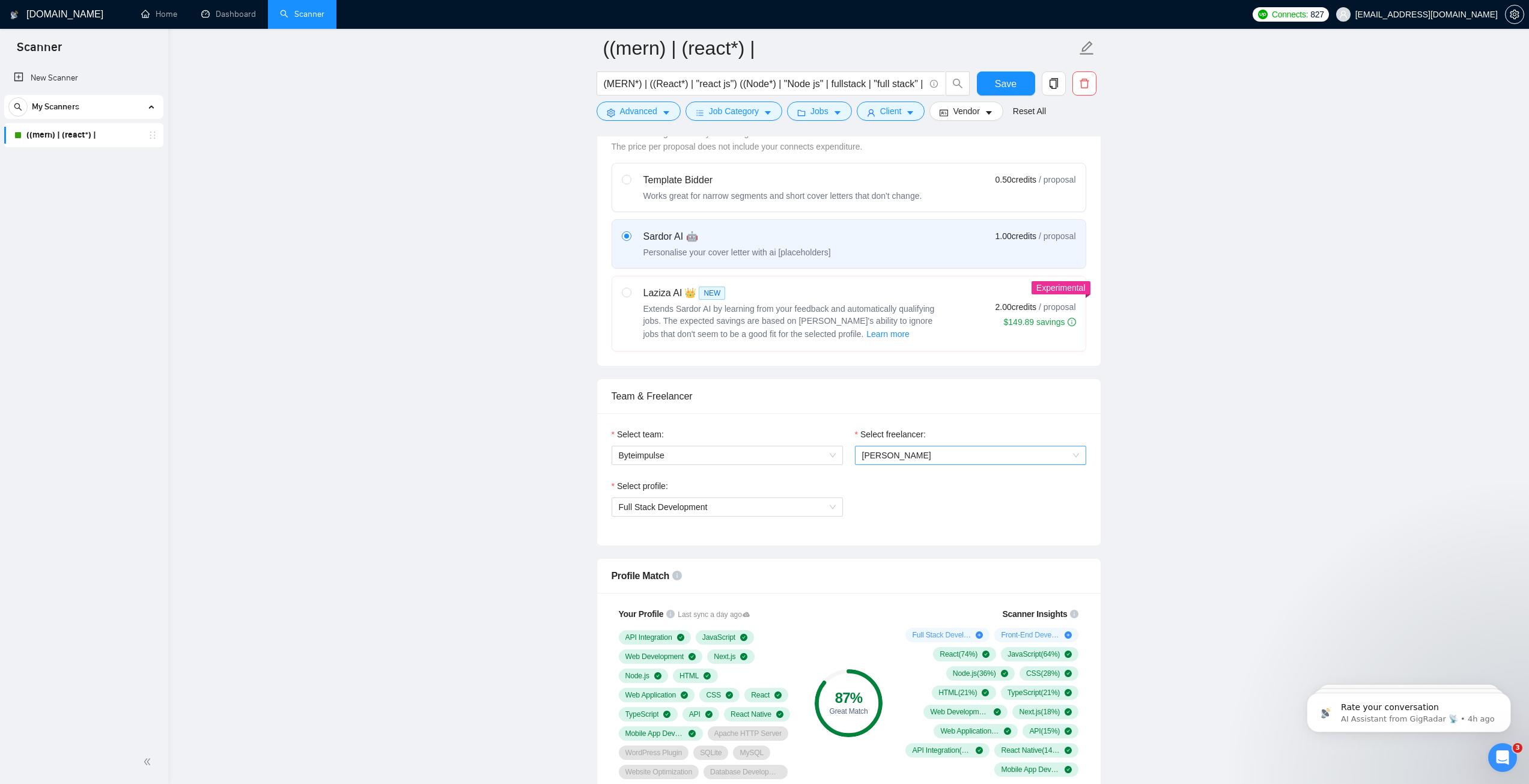
click at [989, 457] on span "[PERSON_NAME]" at bounding box center [971, 455] width 217 height 18
